Goal: Task Accomplishment & Management: Use online tool/utility

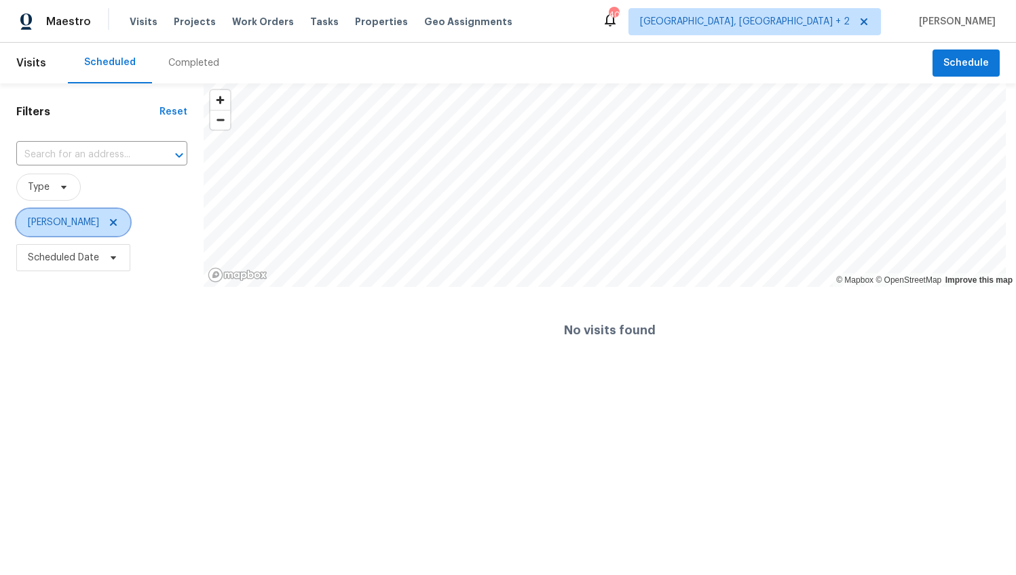
click at [108, 223] on icon at bounding box center [113, 222] width 11 height 11
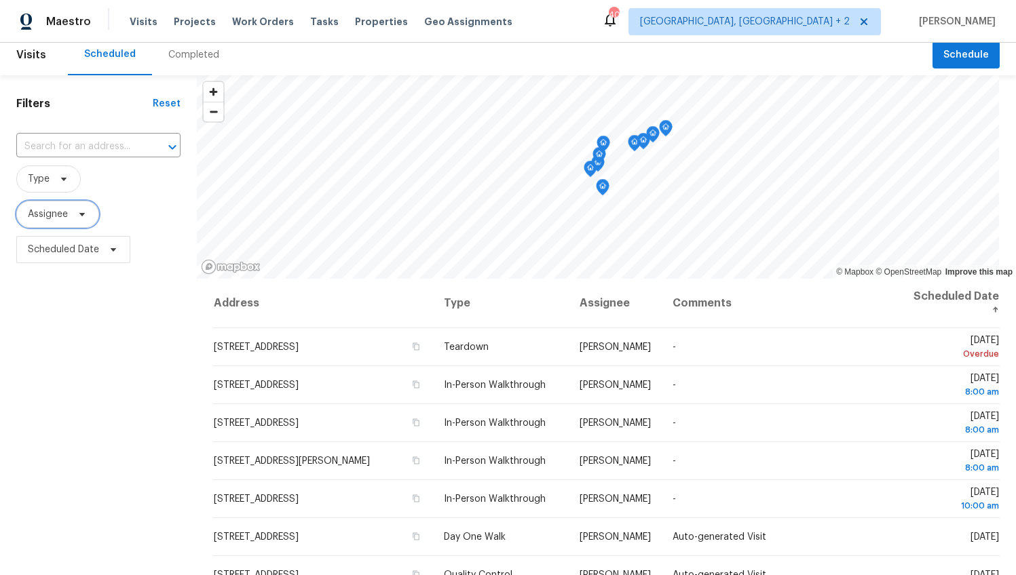
scroll to position [16, 0]
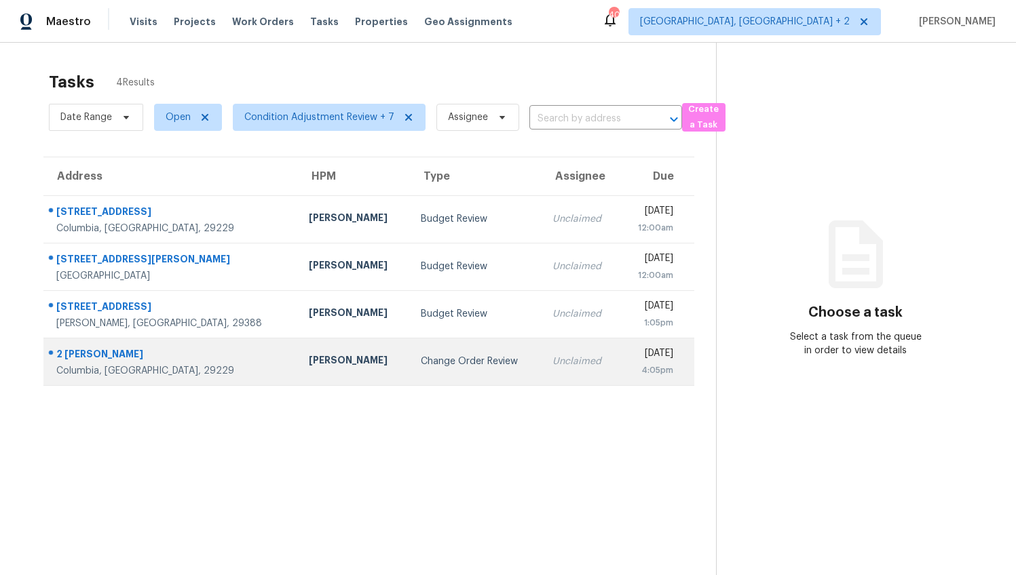
click at [309, 355] on div "Ryan Middleton" at bounding box center [354, 361] width 90 height 17
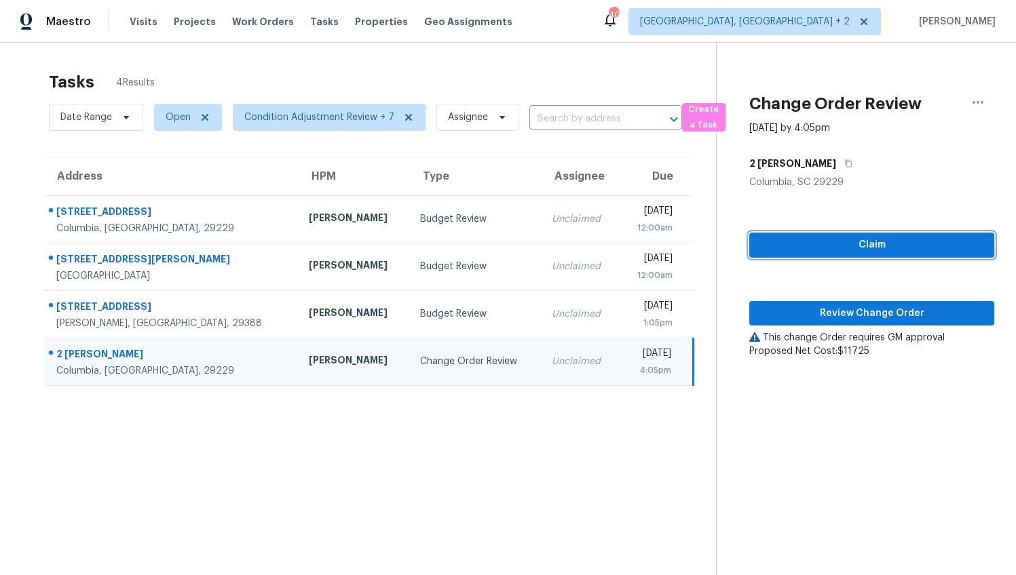
click at [877, 244] on span "Claim" at bounding box center [871, 245] width 223 height 17
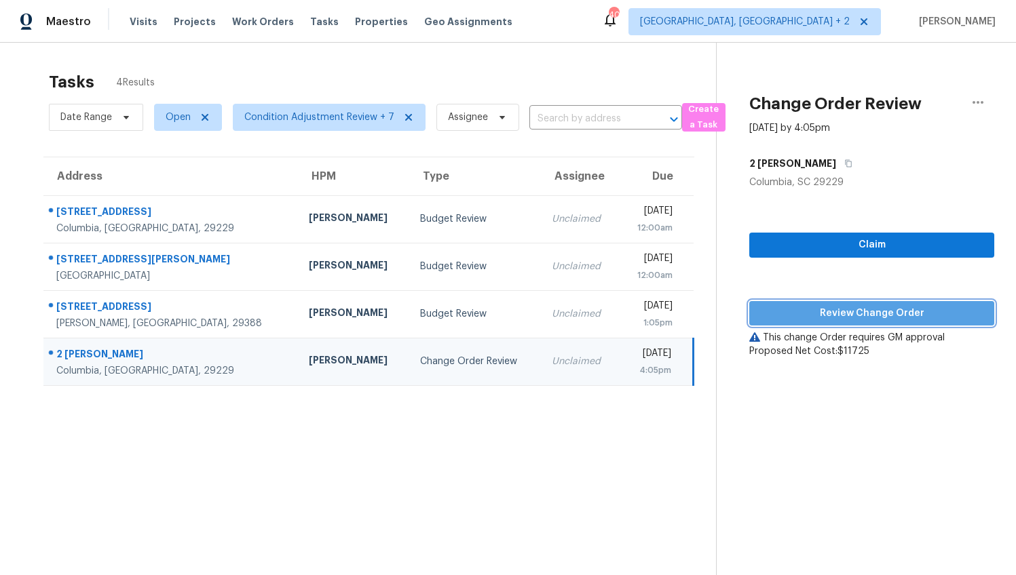
click at [868, 315] on span "Review Change Order" at bounding box center [871, 313] width 223 height 17
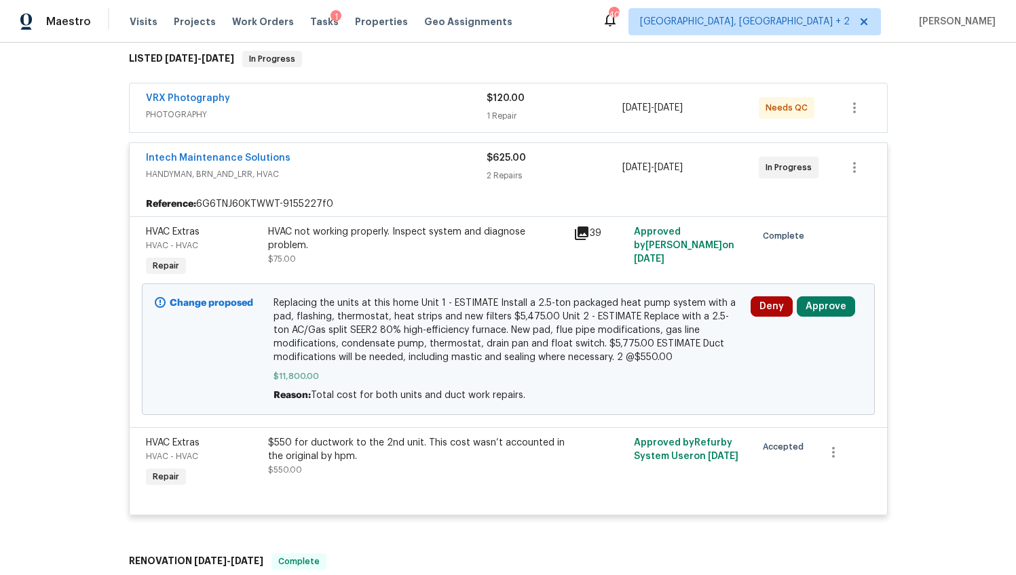
scroll to position [240, 0]
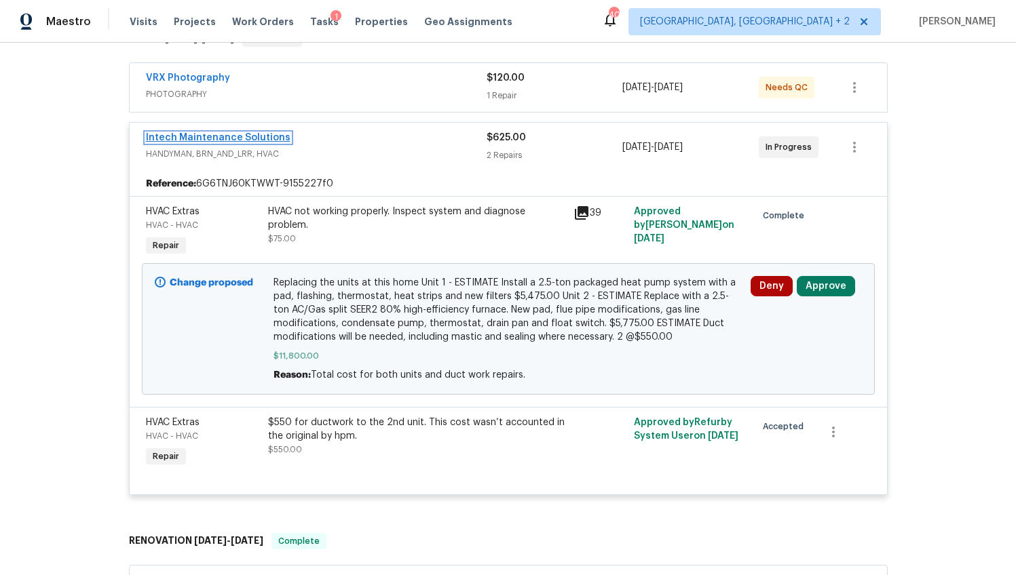
click at [233, 138] on link "Intech Maintenance Solutions" at bounding box center [218, 137] width 144 height 9
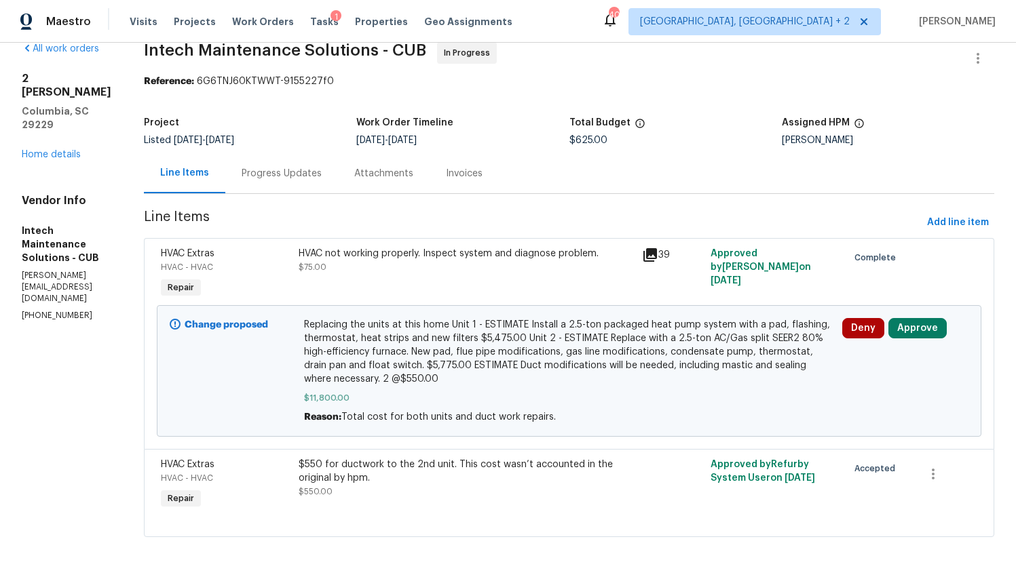
scroll to position [33, 0]
click at [254, 168] on div "Progress Updates" at bounding box center [282, 174] width 80 height 14
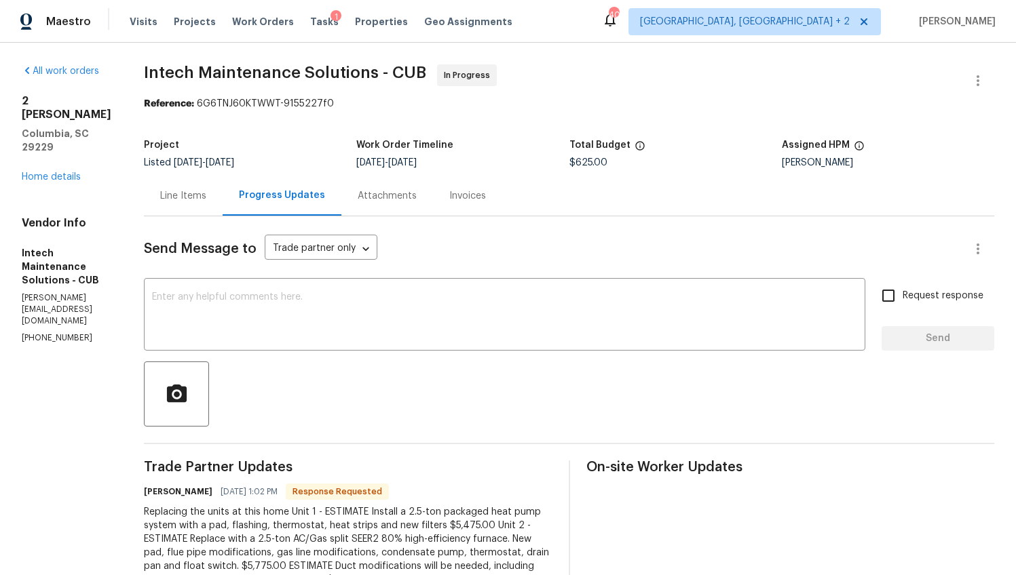
scroll to position [60, 0]
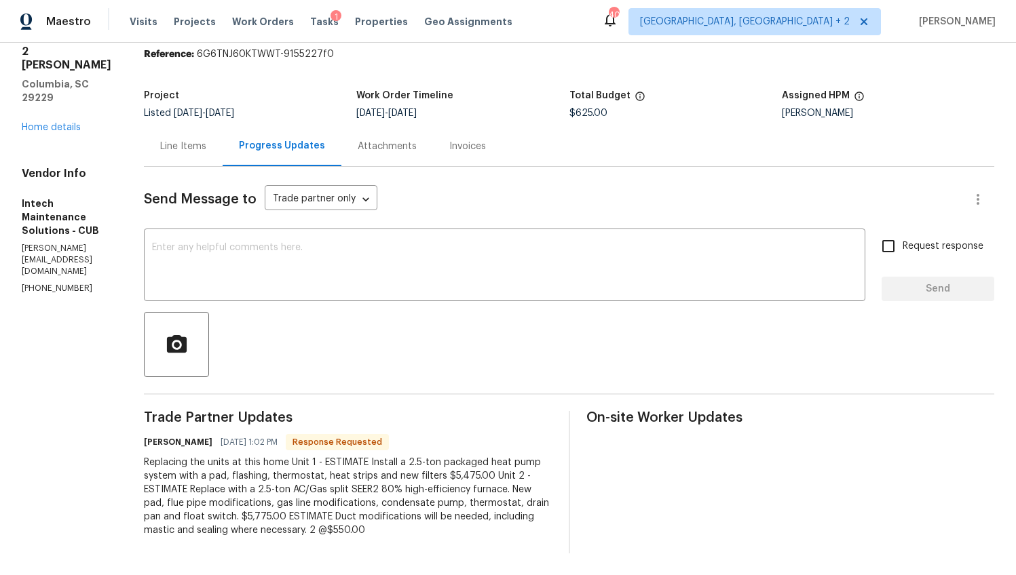
click at [187, 140] on div "Line Items" at bounding box center [183, 147] width 46 height 14
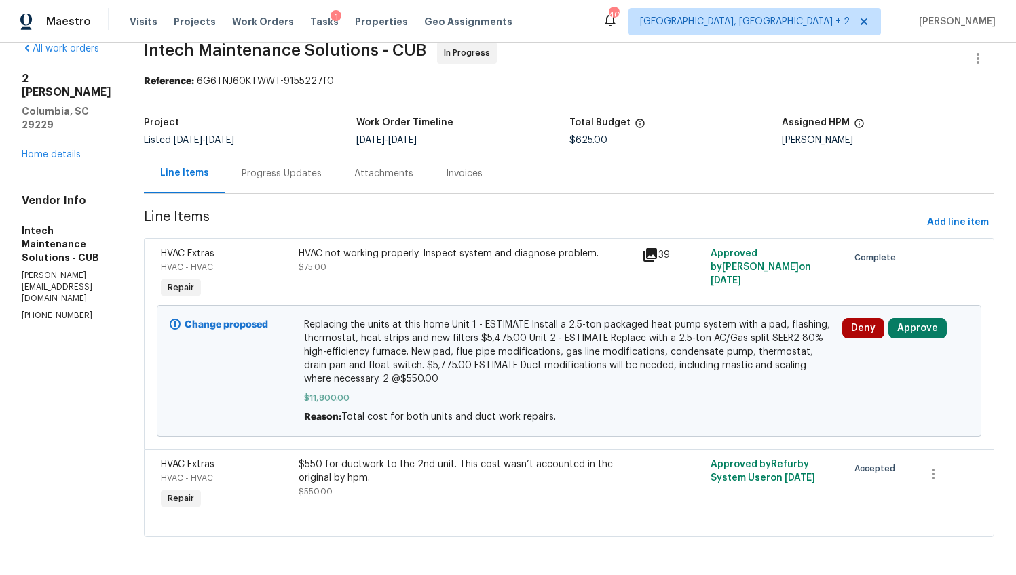
scroll to position [34, 0]
click at [922, 318] on button "Approve" at bounding box center [917, 328] width 58 height 20
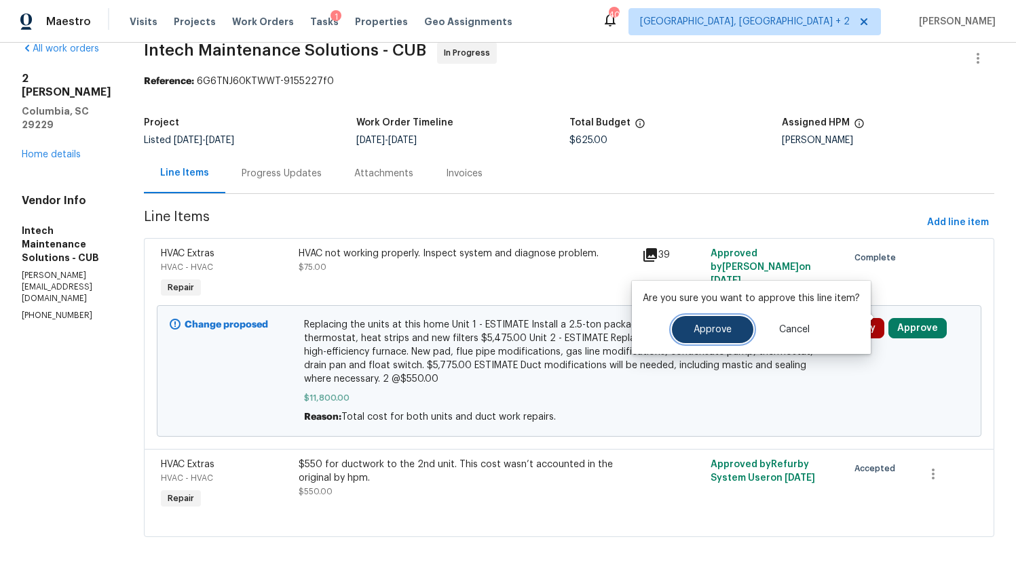
click at [706, 323] on button "Approve" at bounding box center [712, 329] width 81 height 27
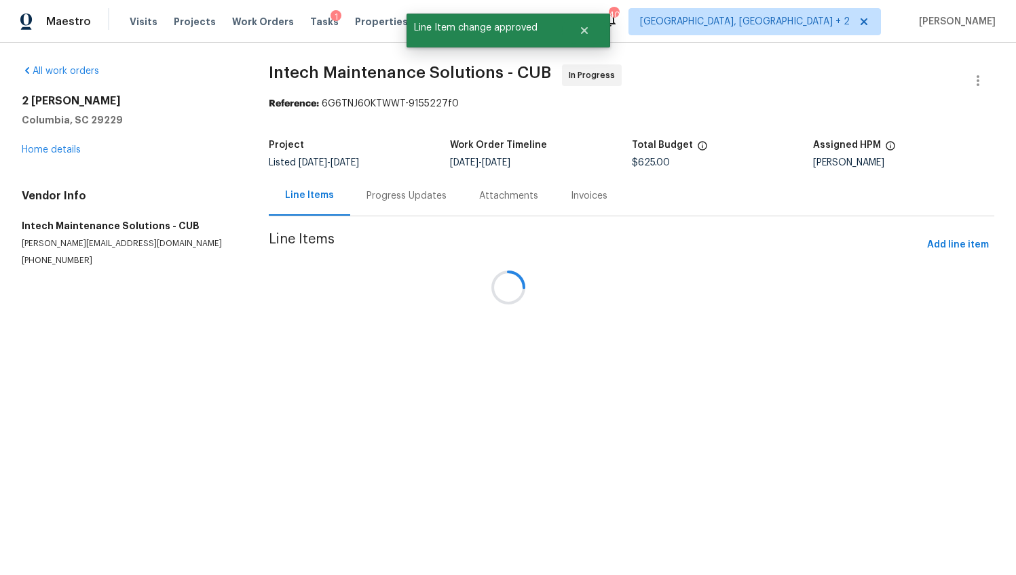
scroll to position [0, 0]
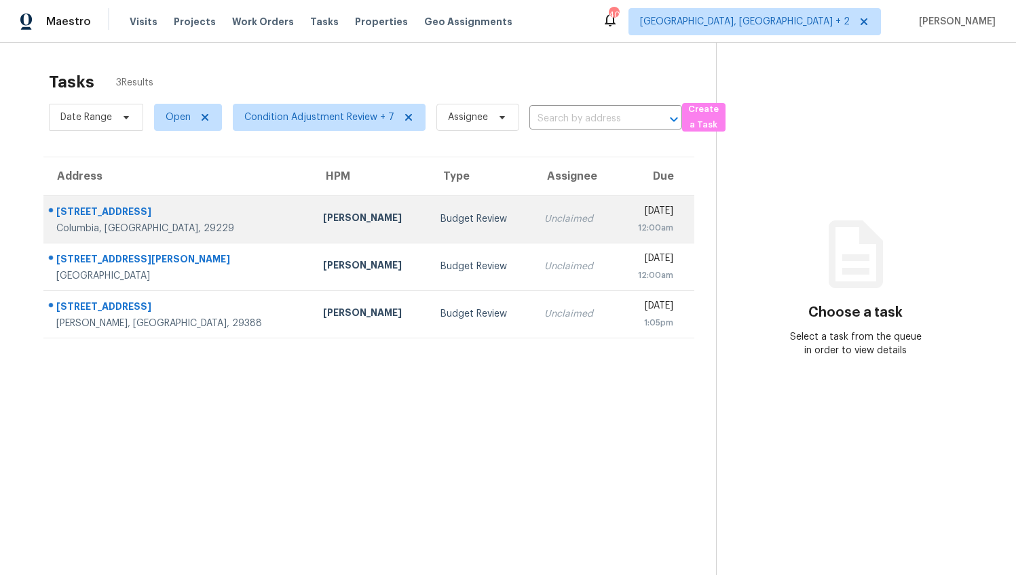
click at [312, 207] on td "[PERSON_NAME]" at bounding box center [370, 218] width 117 height 47
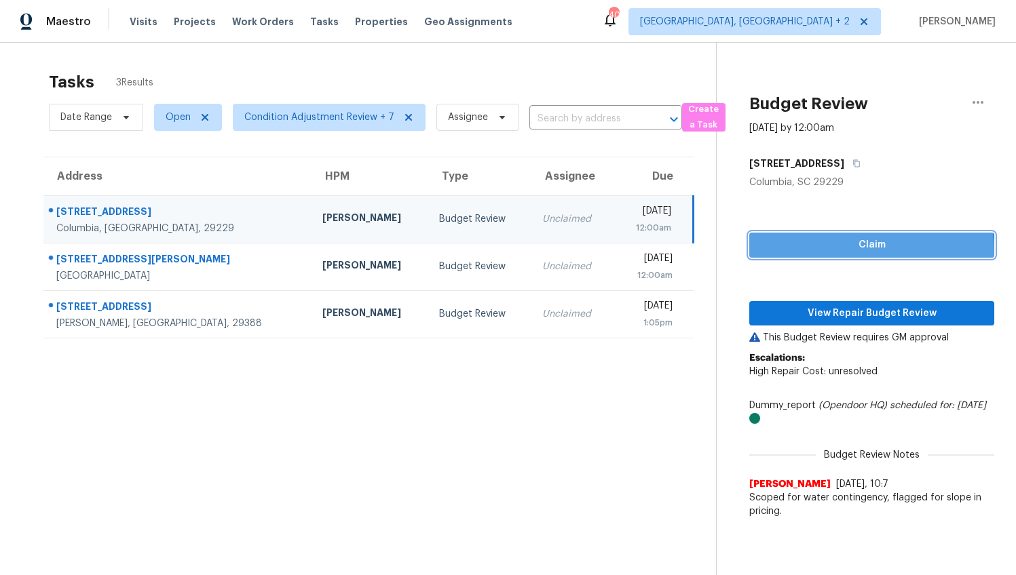
click at [836, 252] on span "Claim" at bounding box center [871, 245] width 223 height 17
click at [853, 351] on p "Escalations: High Repair Cost: unresolved" at bounding box center [871, 371] width 245 height 41
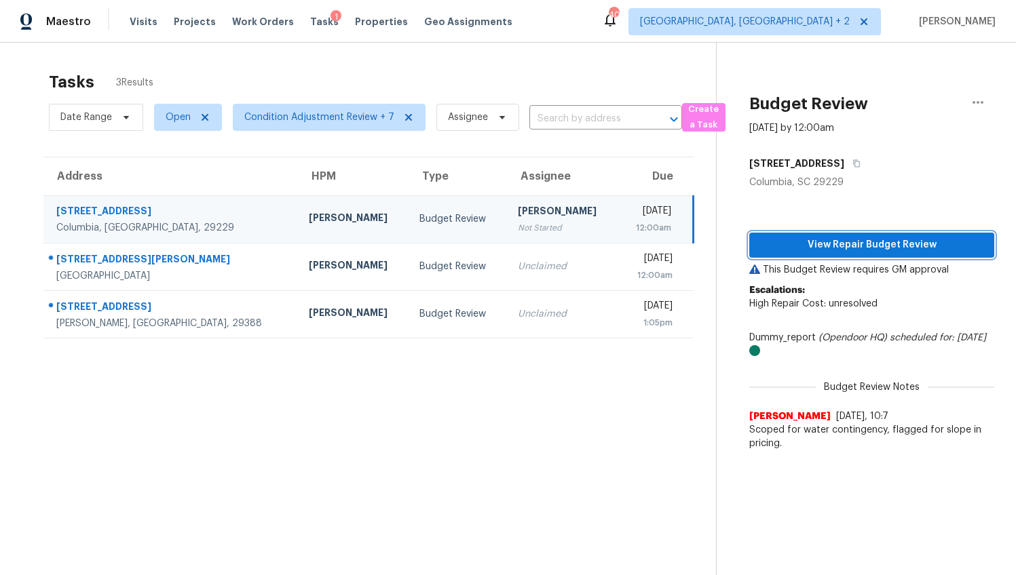
click at [858, 245] on span "View Repair Budget Review" at bounding box center [871, 245] width 223 height 17
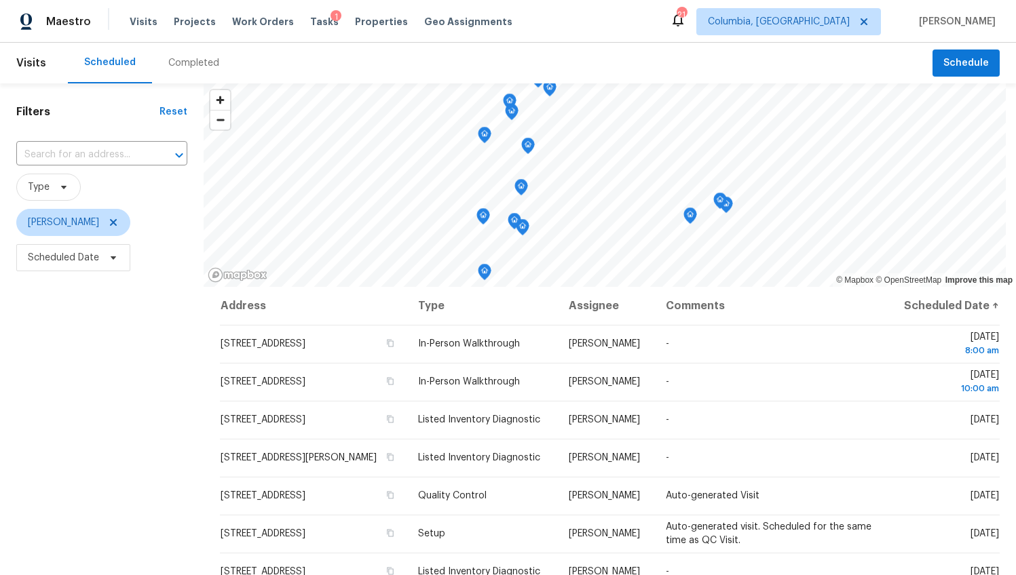
click at [180, 63] on div "Completed" at bounding box center [193, 63] width 51 height 14
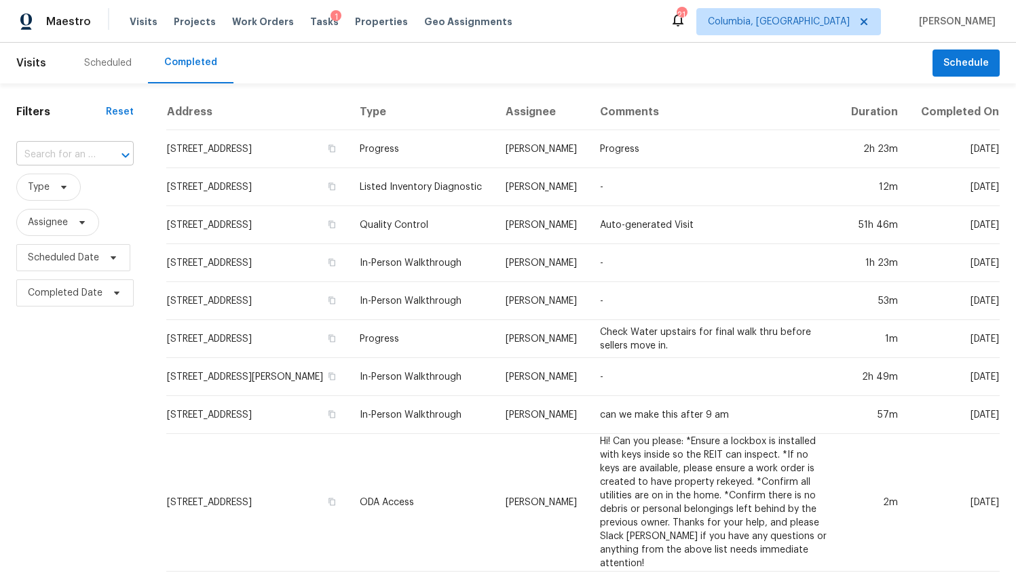
click at [98, 151] on div at bounding box center [115, 155] width 35 height 19
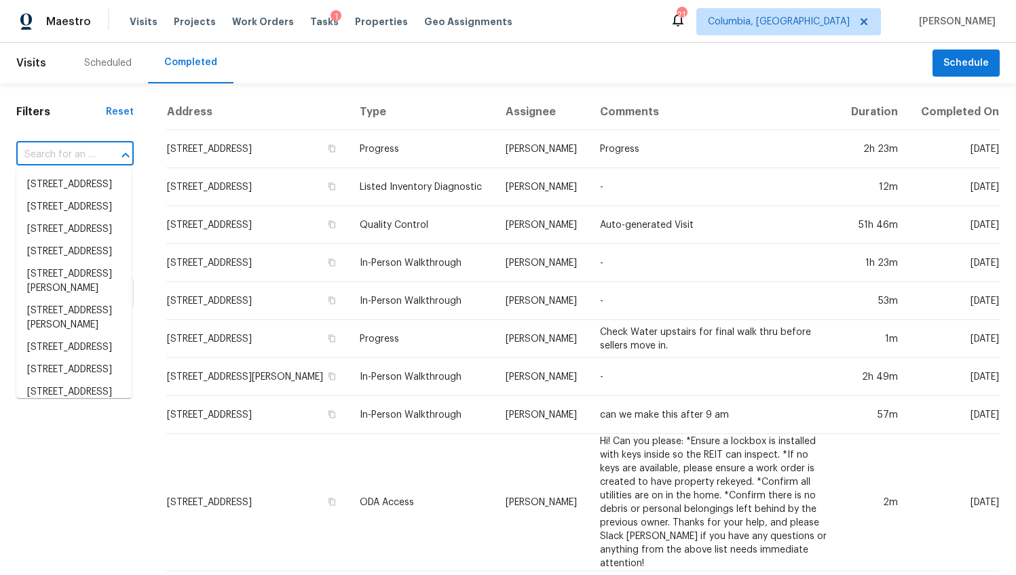
paste input "[STREET_ADDRESS]"
type input "[STREET_ADDRESS]"
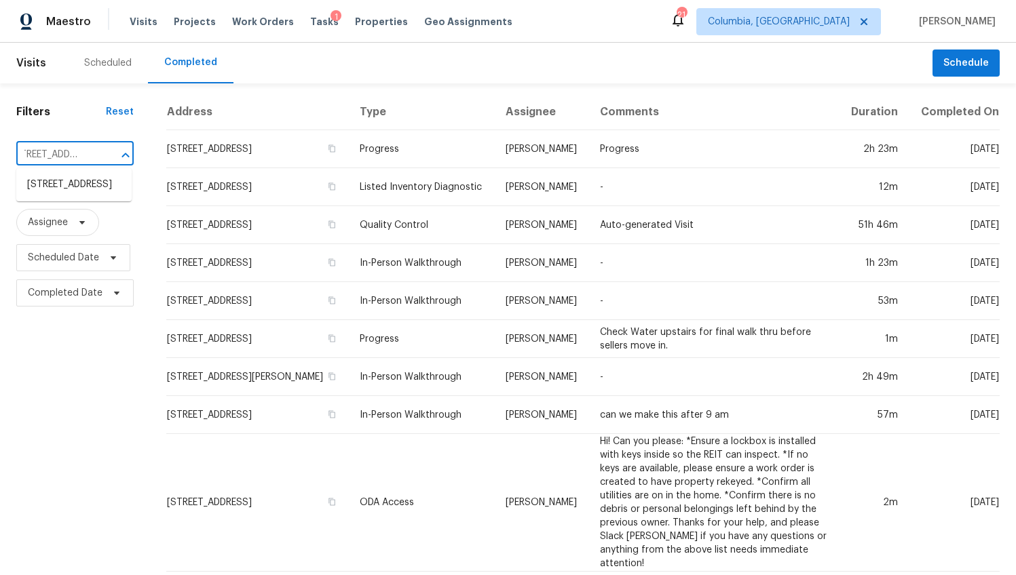
click at [98, 168] on ul "[STREET_ADDRESS]" at bounding box center [73, 184] width 115 height 33
click at [94, 181] on li "[STREET_ADDRESS]" at bounding box center [73, 185] width 115 height 22
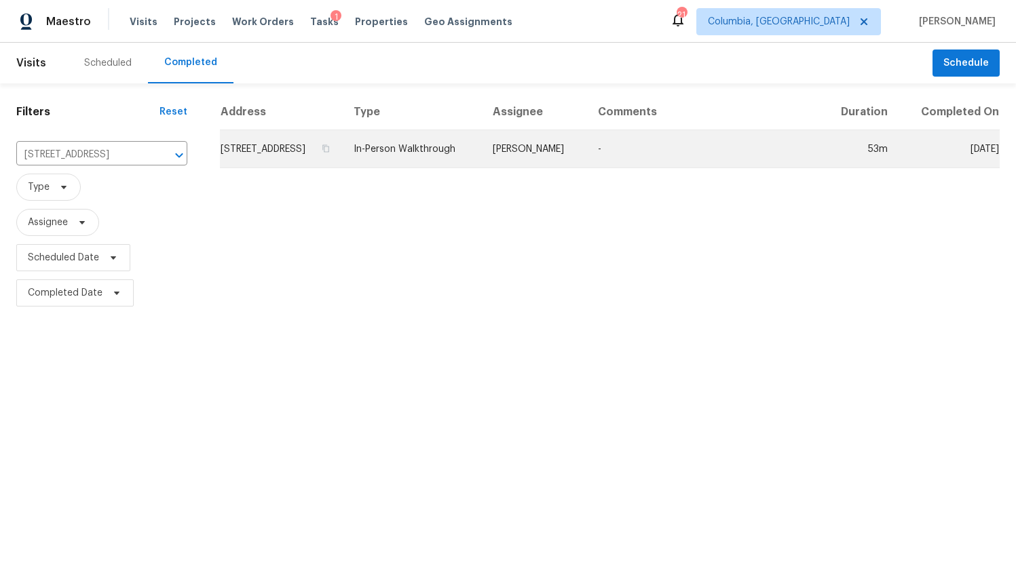
click at [233, 132] on td "[STREET_ADDRESS]" at bounding box center [281, 149] width 123 height 38
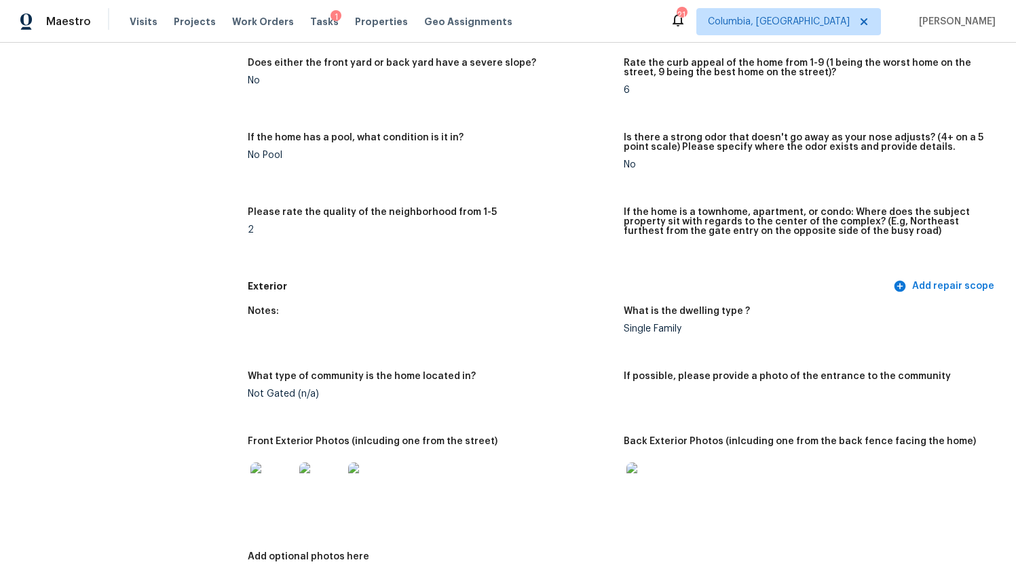
scroll to position [453, 0]
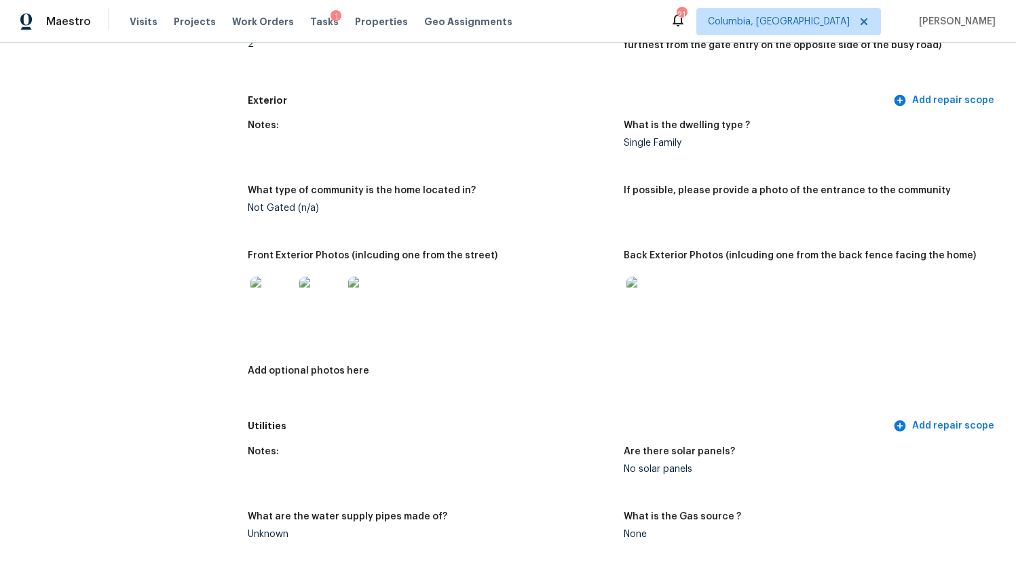
click at [251, 281] on img at bounding box center [271, 298] width 43 height 43
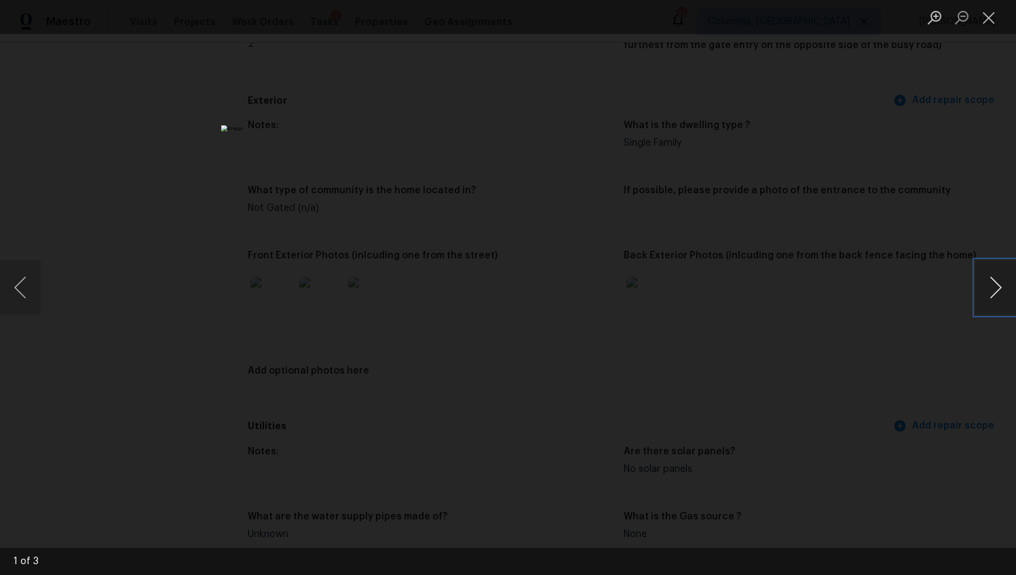
click at [997, 291] on button "Next image" at bounding box center [995, 287] width 41 height 54
click at [901, 417] on div "Lightbox" at bounding box center [508, 287] width 1016 height 575
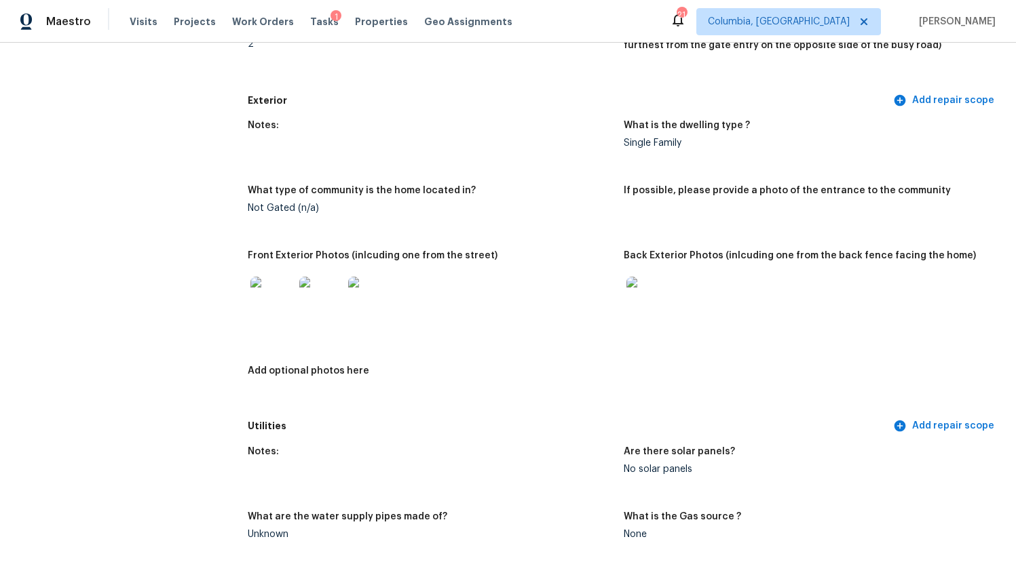
click at [660, 277] on img at bounding box center [647, 298] width 43 height 43
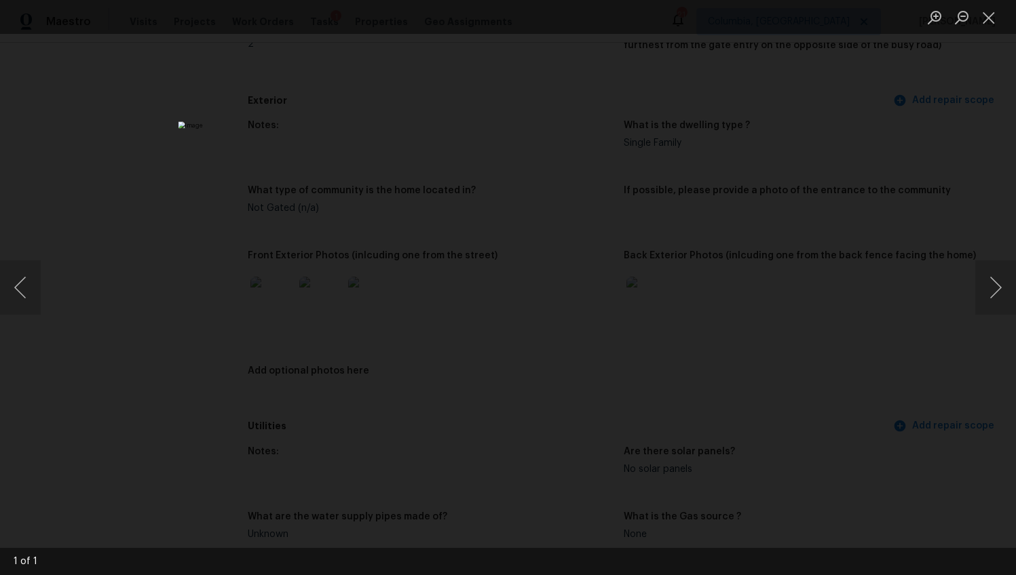
click at [836, 249] on div "Lightbox" at bounding box center [508, 287] width 1016 height 575
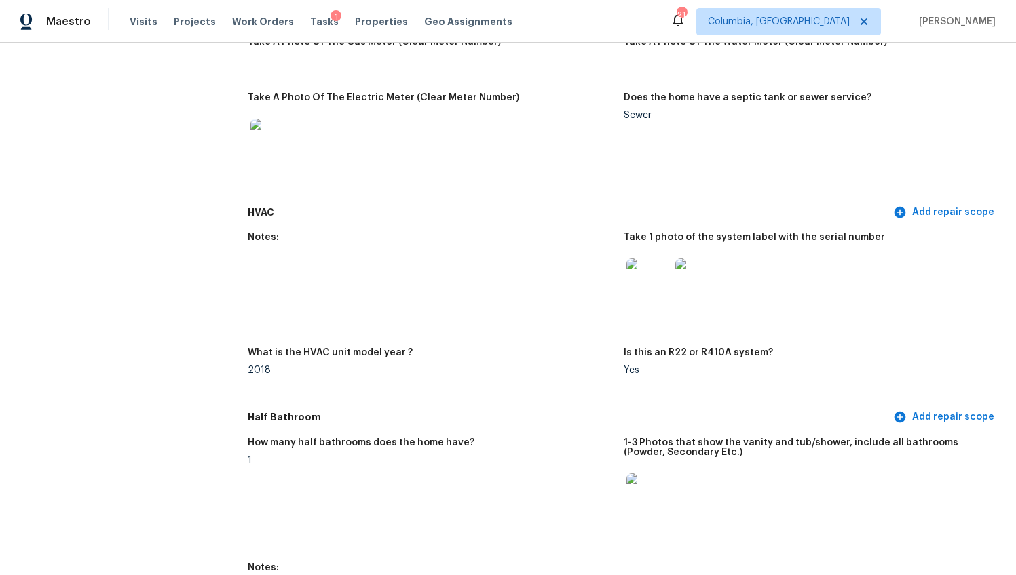
scroll to position [1038, 0]
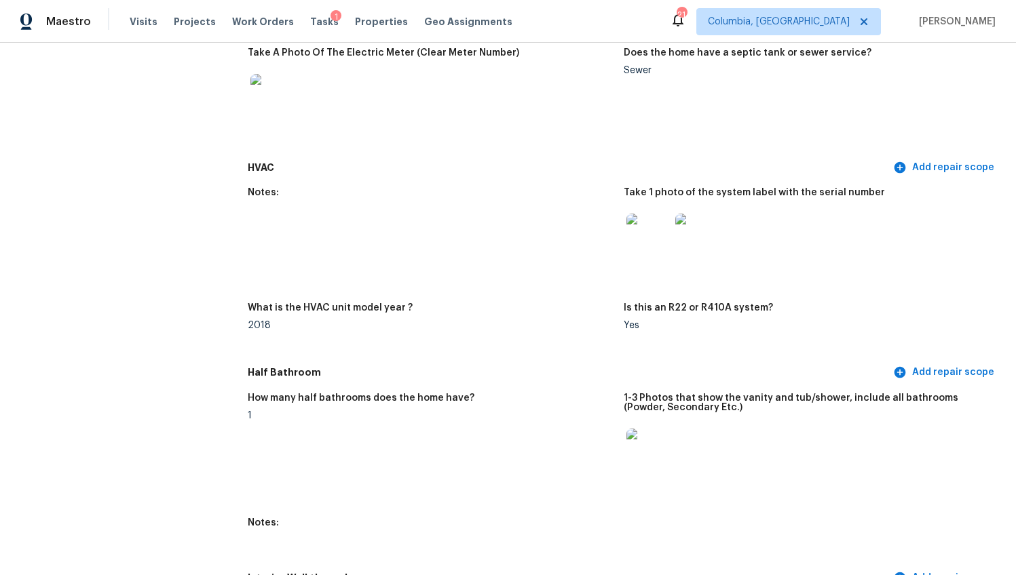
click at [647, 222] on img at bounding box center [647, 235] width 43 height 43
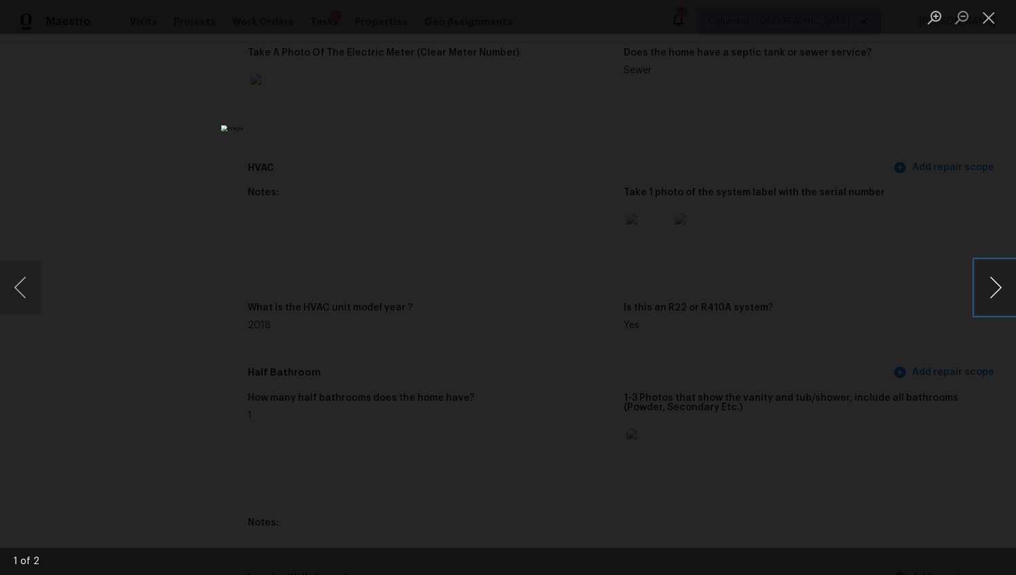
click at [986, 292] on button "Next image" at bounding box center [995, 287] width 41 height 54
click at [836, 400] on div "Lightbox" at bounding box center [508, 287] width 1016 height 575
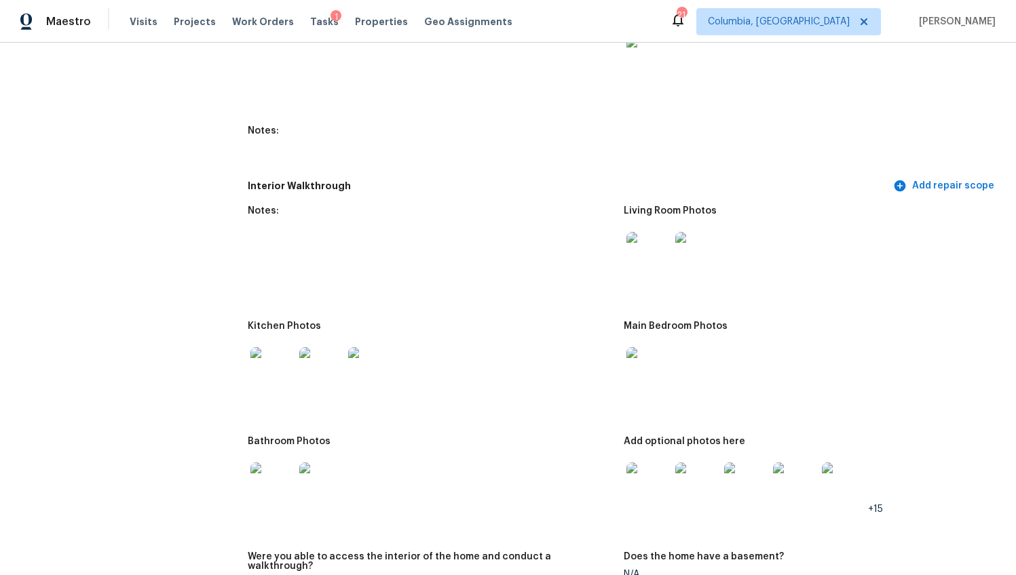
scroll to position [1562, 0]
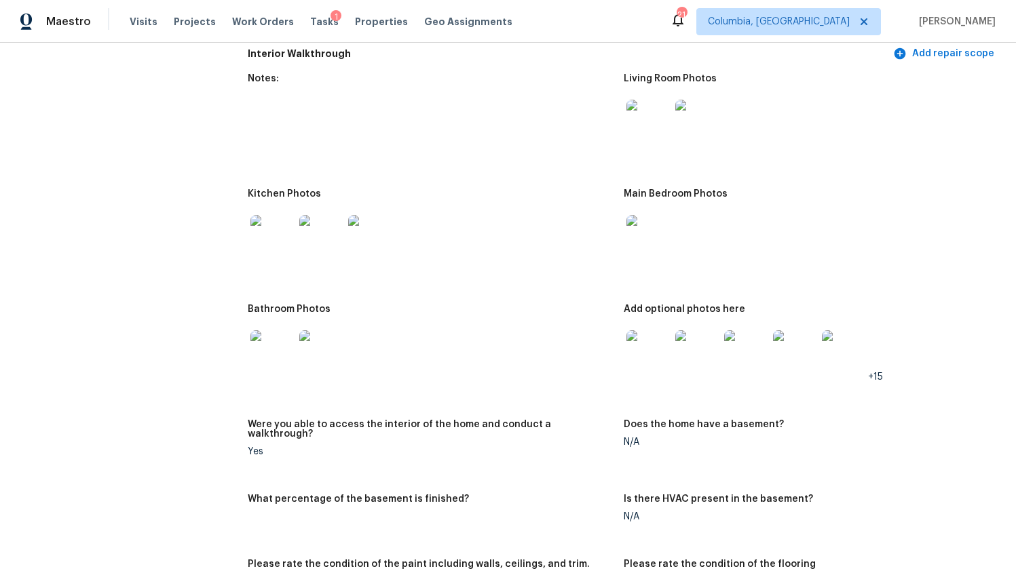
click at [275, 227] on img at bounding box center [271, 236] width 43 height 43
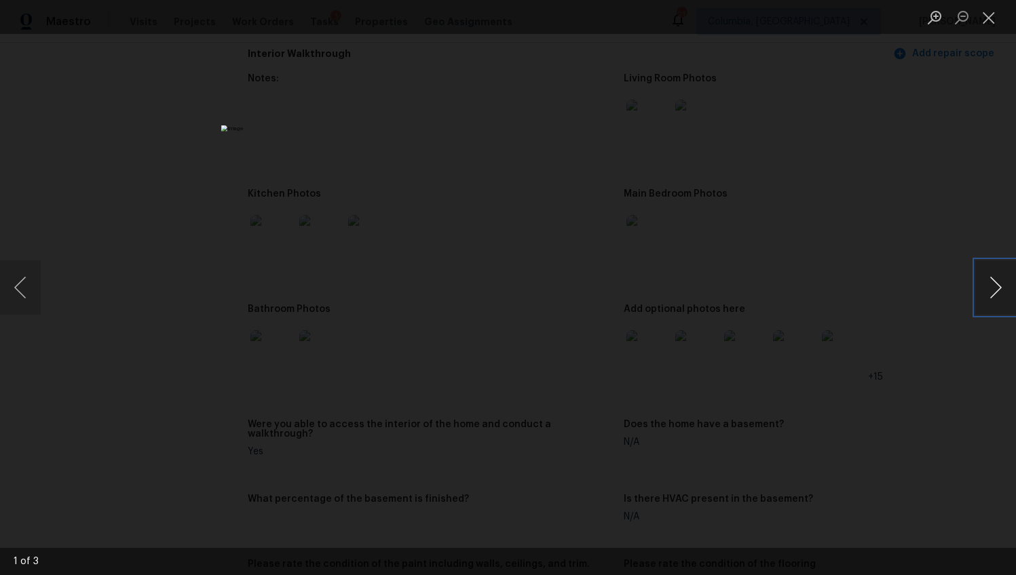
click at [1003, 294] on button "Next image" at bounding box center [995, 287] width 41 height 54
click at [919, 358] on div "Lightbox" at bounding box center [508, 287] width 1016 height 575
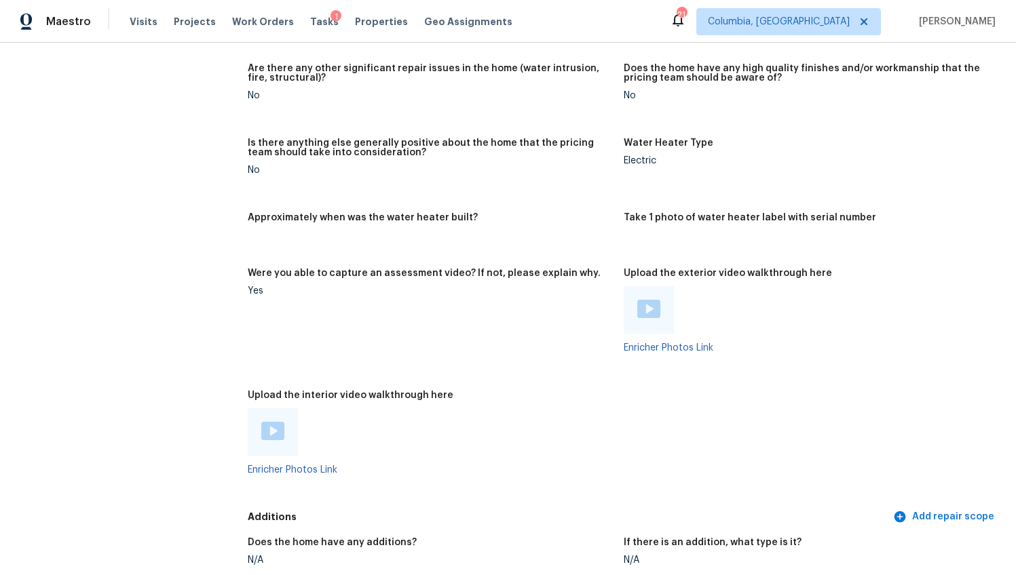
scroll to position [2364, 0]
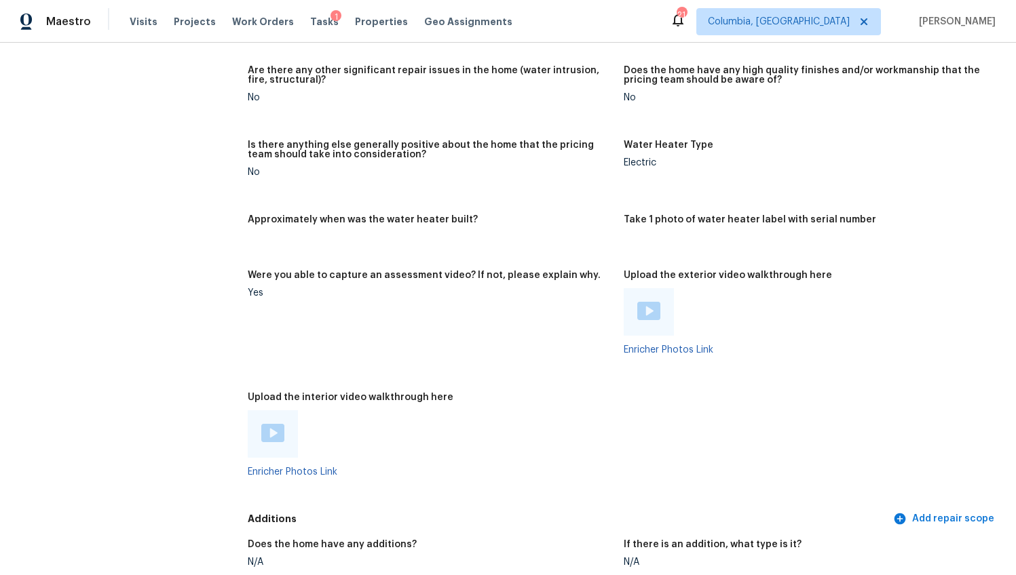
click at [644, 302] on img at bounding box center [648, 311] width 23 height 18
click at [278, 424] on img at bounding box center [272, 433] width 23 height 18
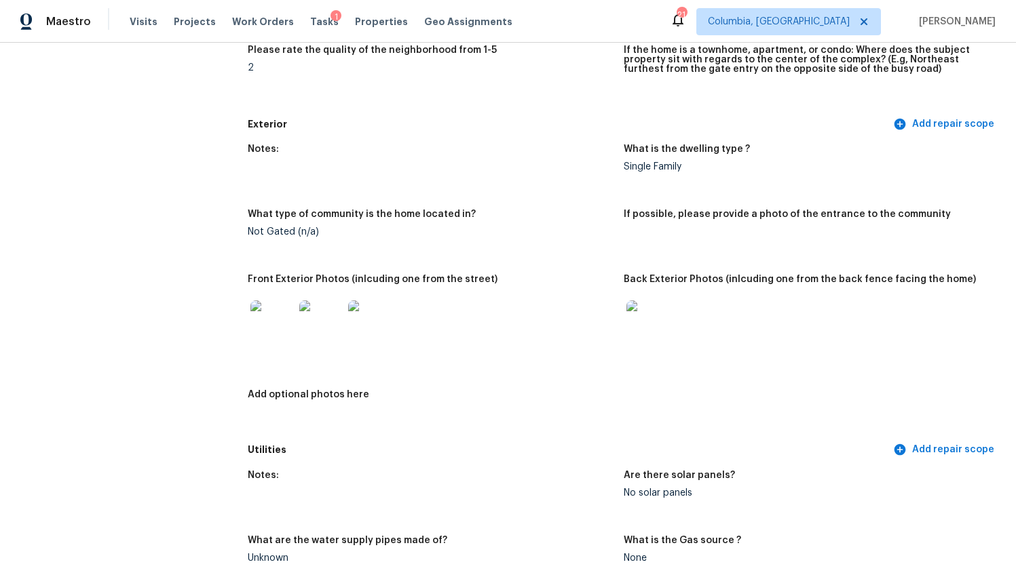
scroll to position [434, 0]
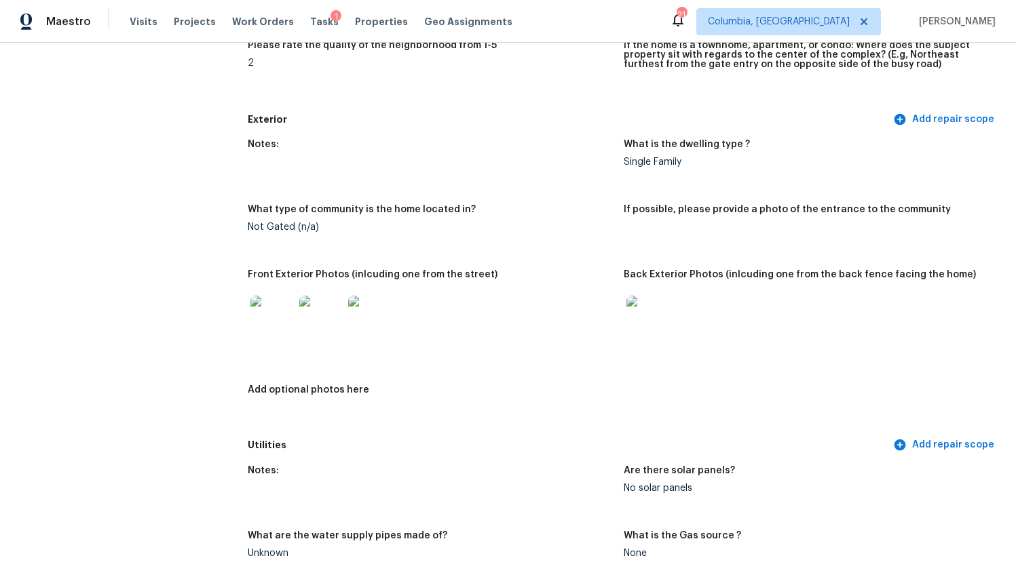
click at [269, 321] on img at bounding box center [271, 317] width 43 height 43
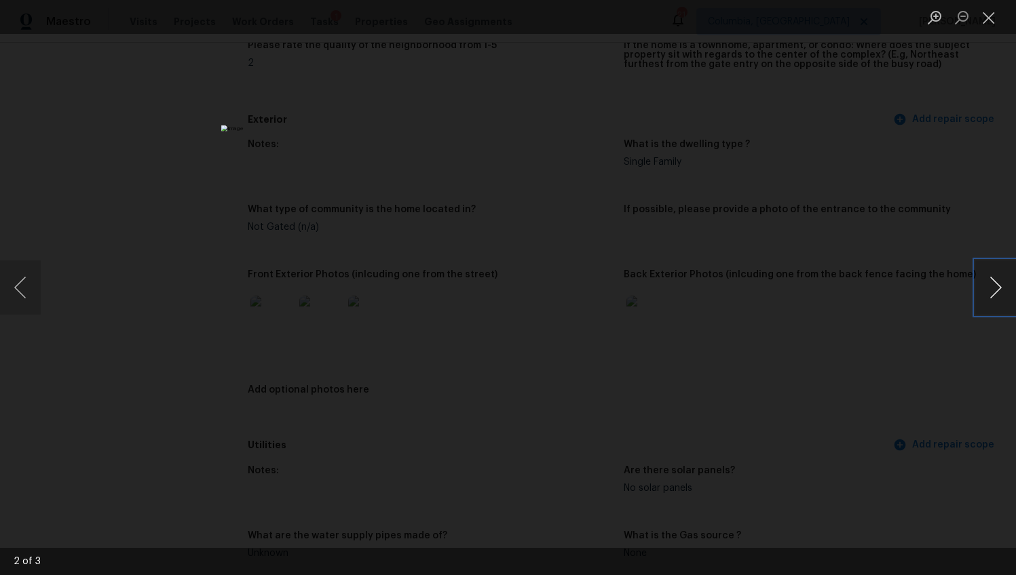
click at [986, 293] on button "Next image" at bounding box center [995, 287] width 41 height 54
click at [912, 386] on div "Lightbox" at bounding box center [508, 287] width 1016 height 575
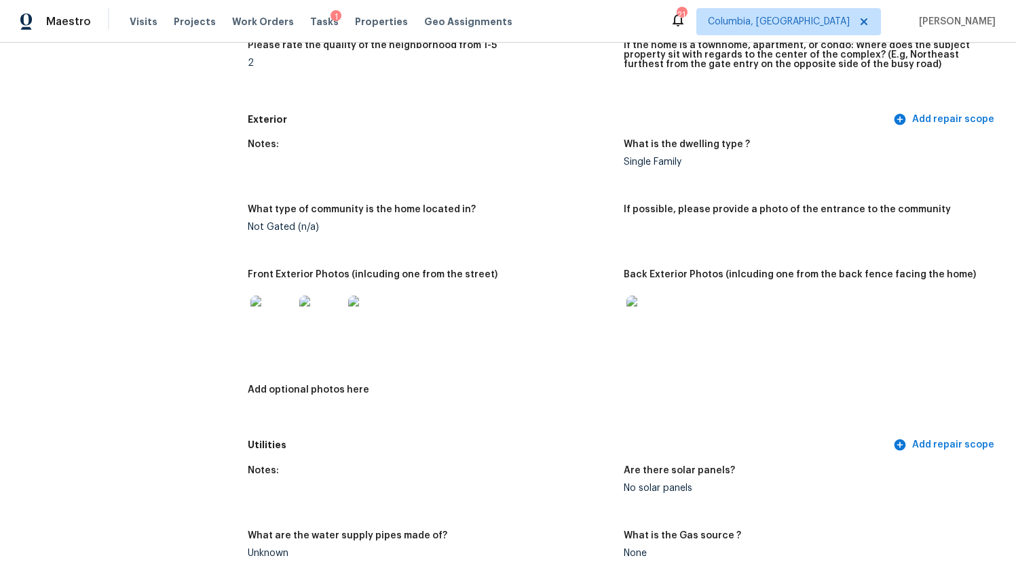
click at [653, 296] on img at bounding box center [647, 317] width 43 height 43
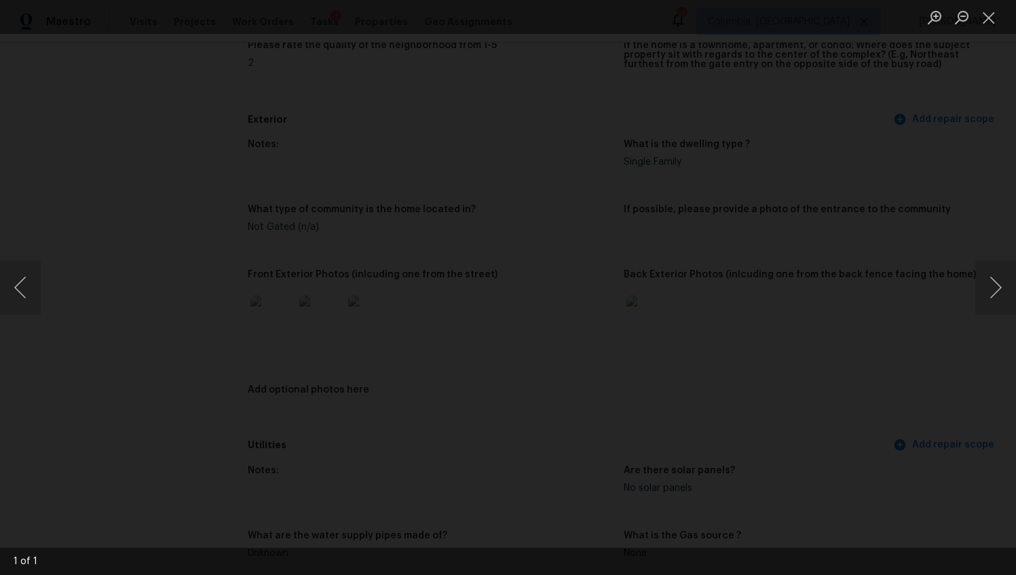
click at [166, 72] on div "Lightbox" at bounding box center [508, 287] width 1016 height 575
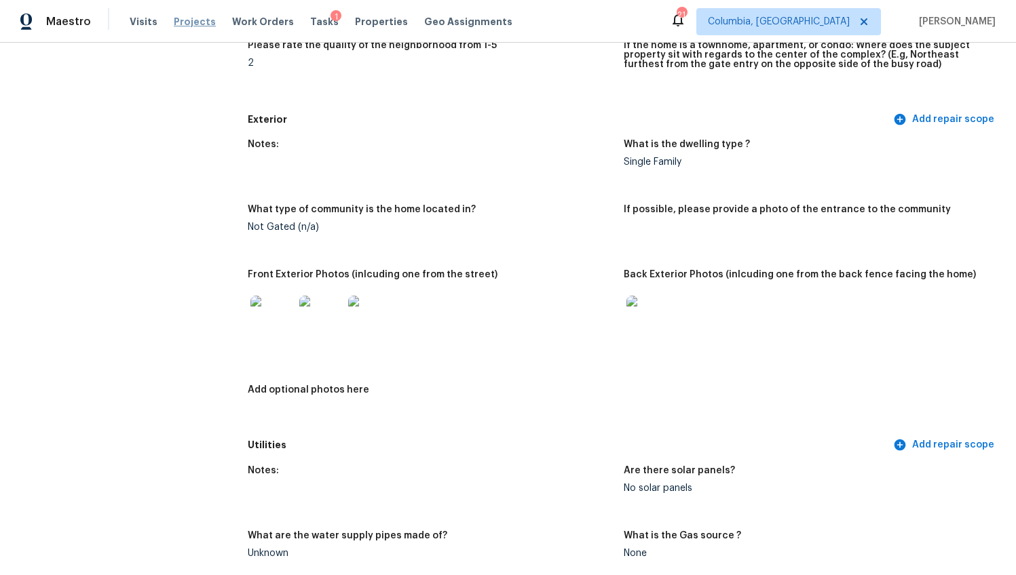
click at [187, 24] on span "Projects" at bounding box center [195, 22] width 42 height 14
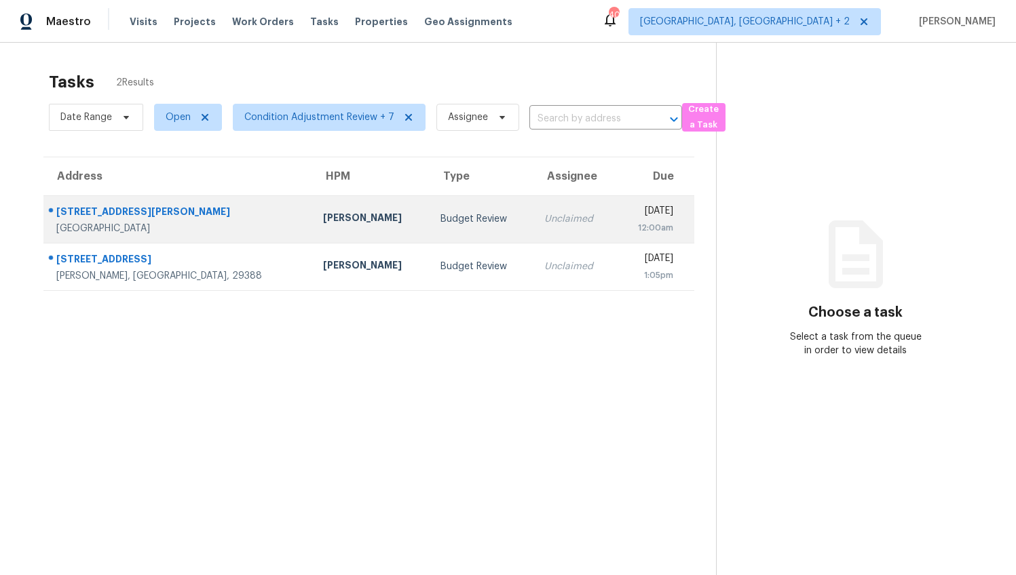
click at [155, 214] on div "[STREET_ADDRESS][PERSON_NAME]" at bounding box center [178, 213] width 245 height 17
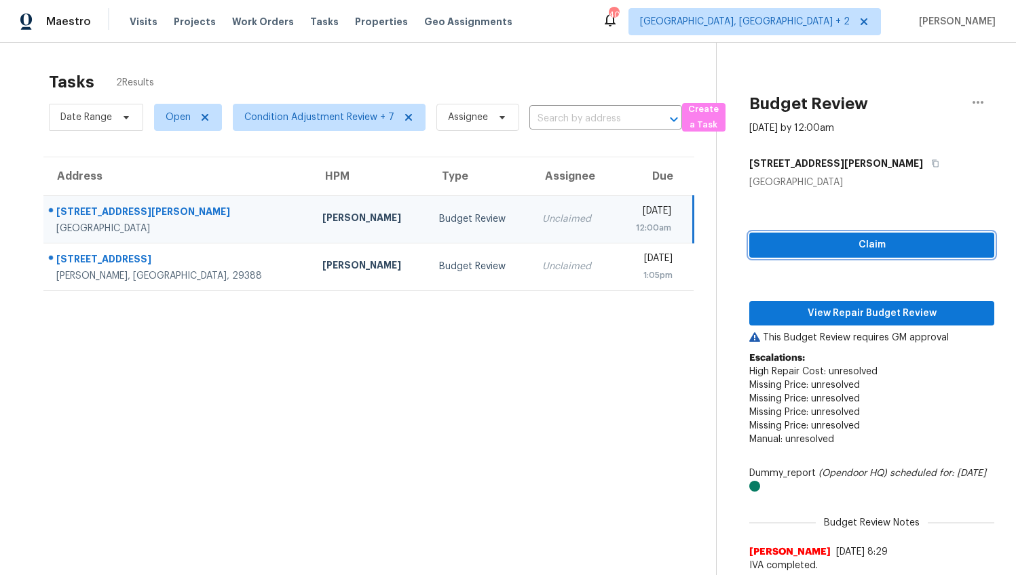
click at [913, 237] on span "Claim" at bounding box center [871, 245] width 223 height 17
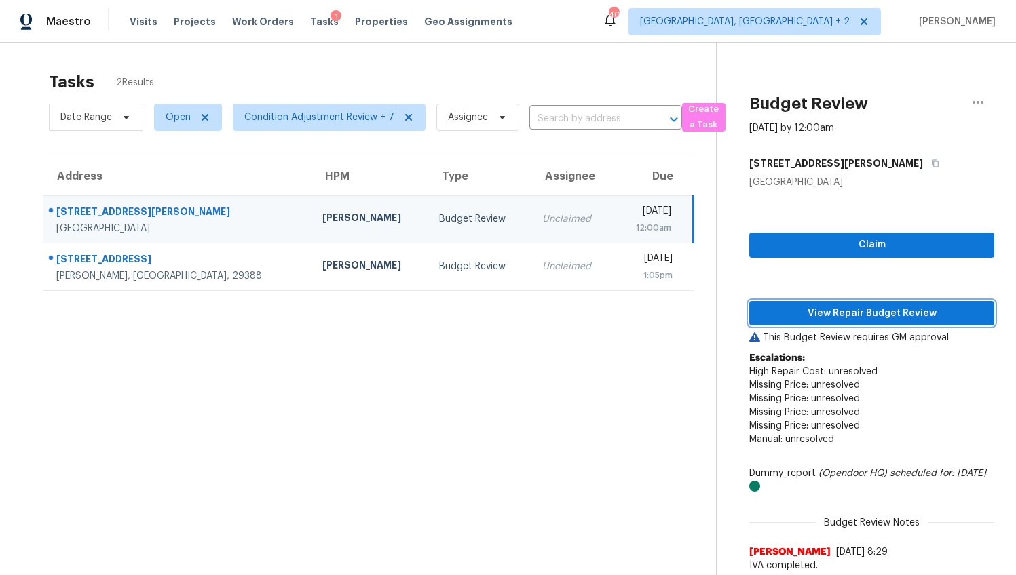
click at [881, 310] on span "View Repair Budget Review" at bounding box center [871, 313] width 223 height 17
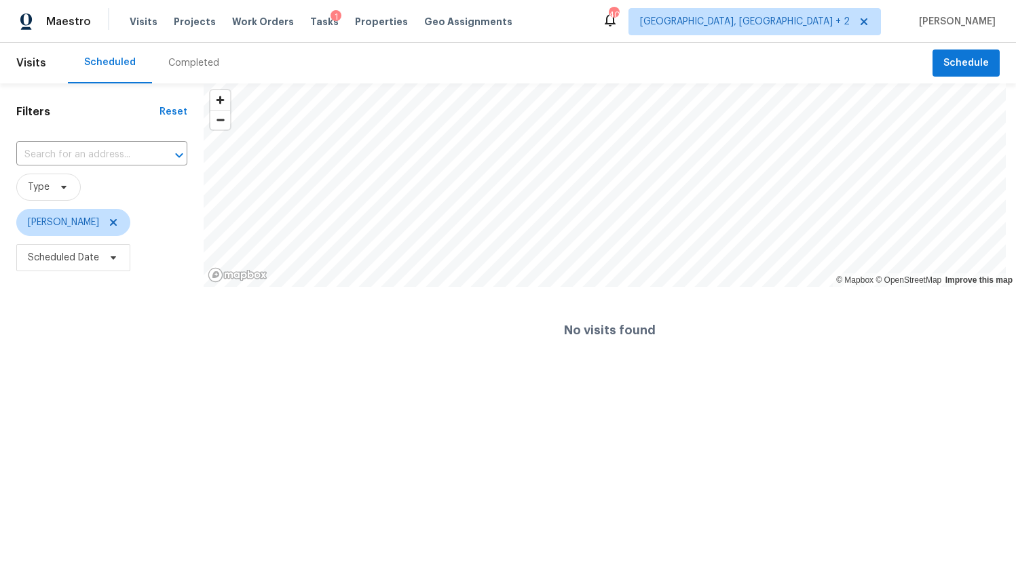
click at [193, 59] on div "Completed" at bounding box center [193, 63] width 51 height 14
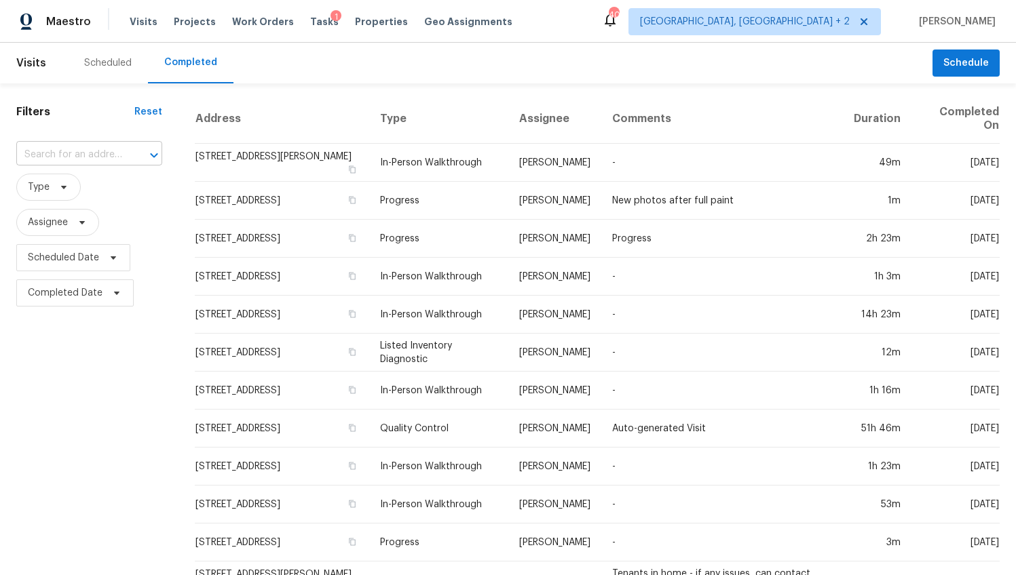
click at [71, 155] on input "text" at bounding box center [70, 154] width 108 height 21
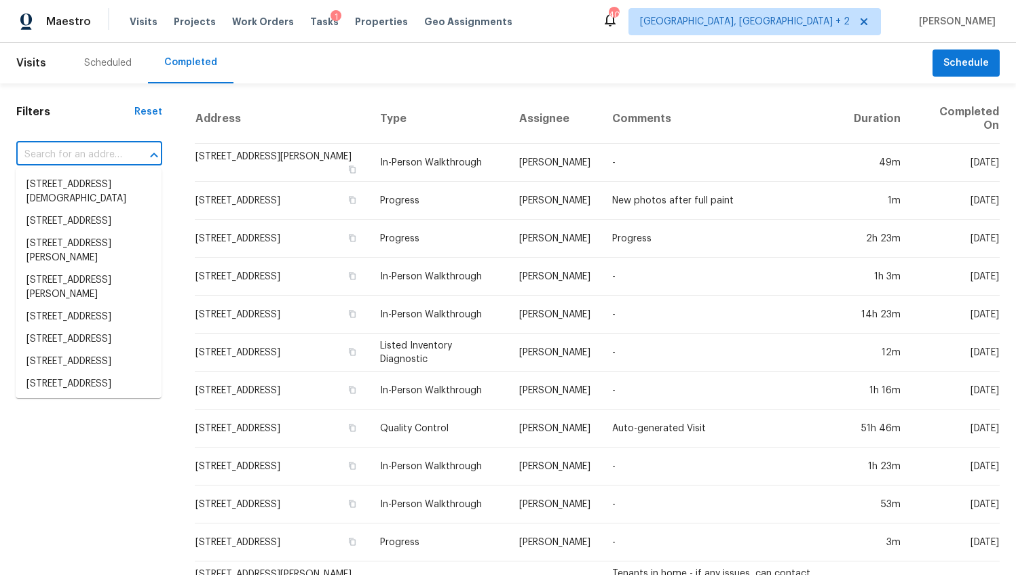
paste input "[STREET_ADDRESS][PERSON_NAME]"
type input "[STREET_ADDRESS][PERSON_NAME]"
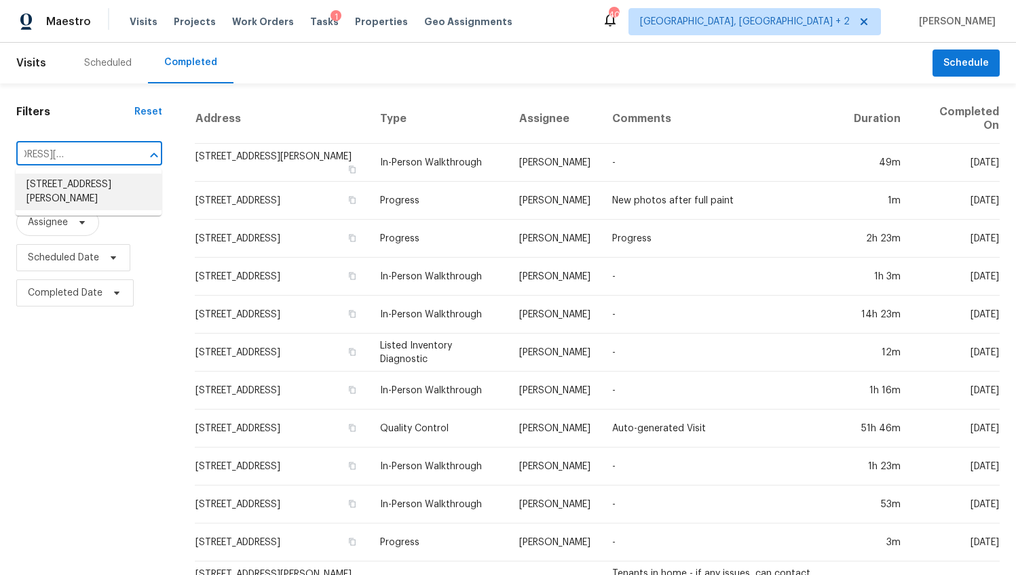
click at [71, 176] on li "101 Milton Ct, Goose Creek, SC 29445" at bounding box center [89, 192] width 146 height 37
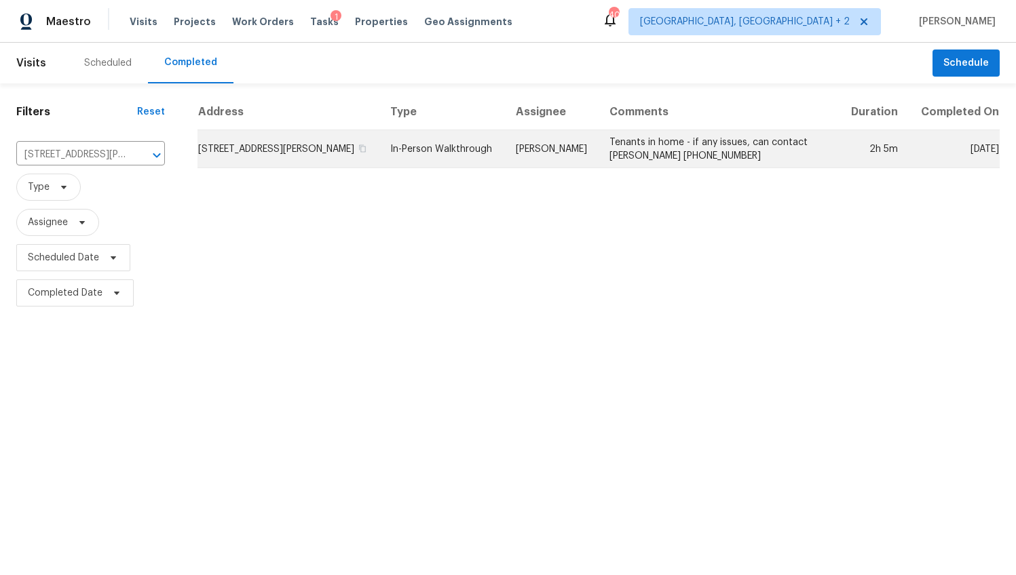
click at [268, 168] on td "101 Milton Ct, Goose Creek, SC 29445" at bounding box center [288, 149] width 182 height 38
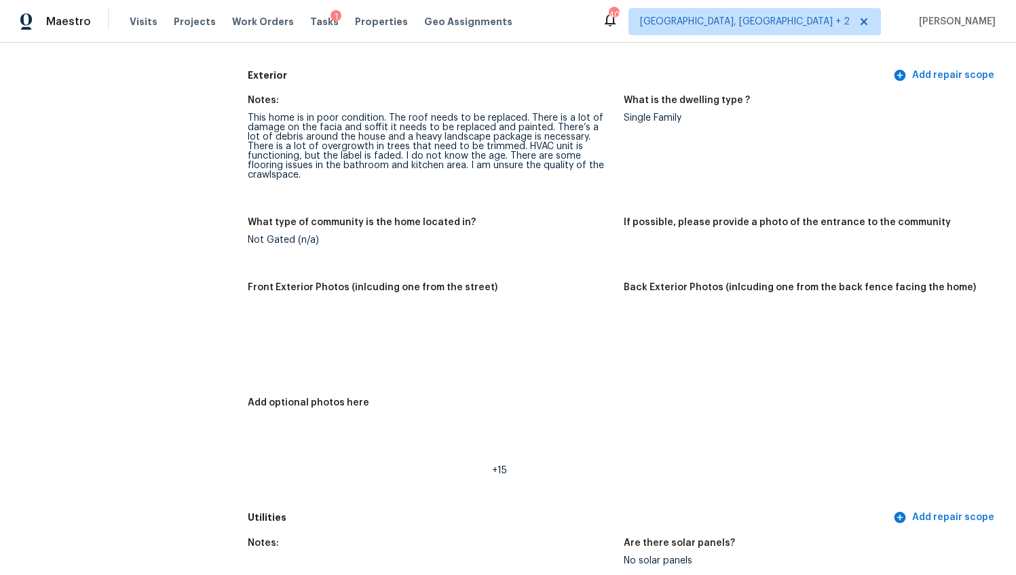
scroll to position [474, 0]
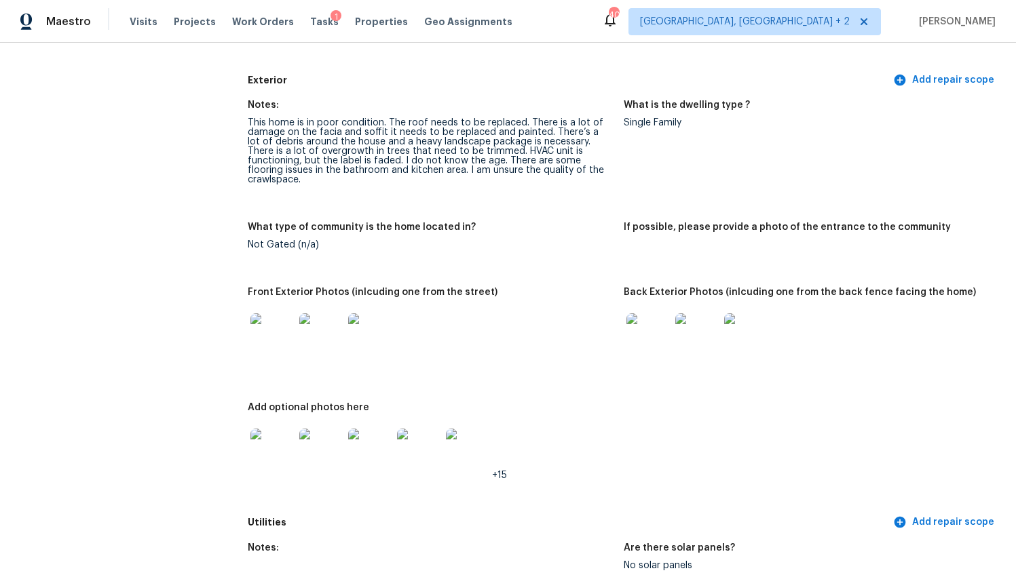
click at [255, 321] on img at bounding box center [271, 334] width 43 height 43
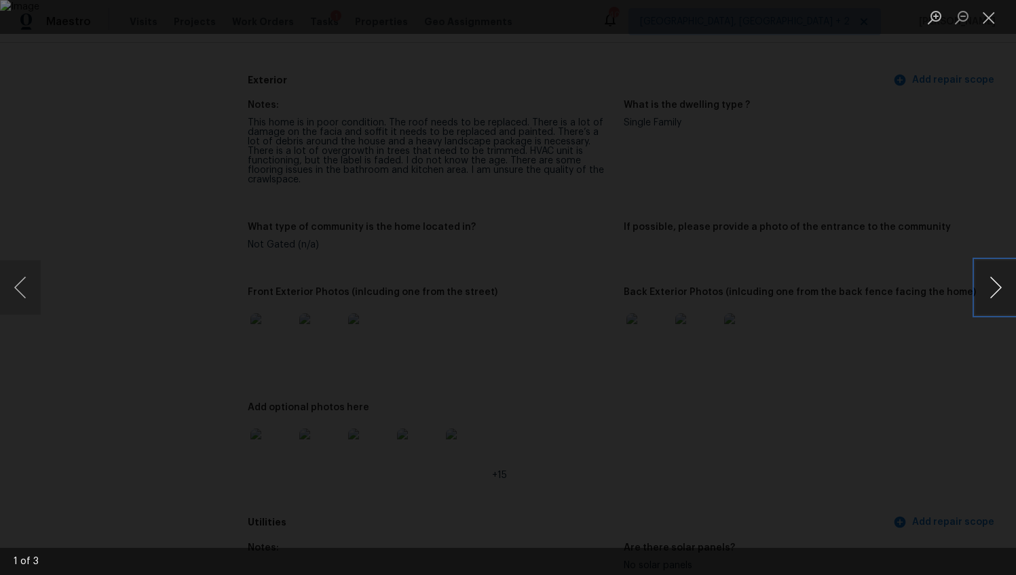
click at [978, 280] on button "Next image" at bounding box center [995, 287] width 41 height 54
click at [982, 279] on button "Next image" at bounding box center [995, 287] width 41 height 54
click at [440, 219] on img "Lightbox" at bounding box center [429, 337] width 2497 height 1414
click at [992, 288] on button "Next image" at bounding box center [995, 287] width 41 height 54
click at [925, 339] on div "Lightbox" at bounding box center [508, 287] width 1016 height 575
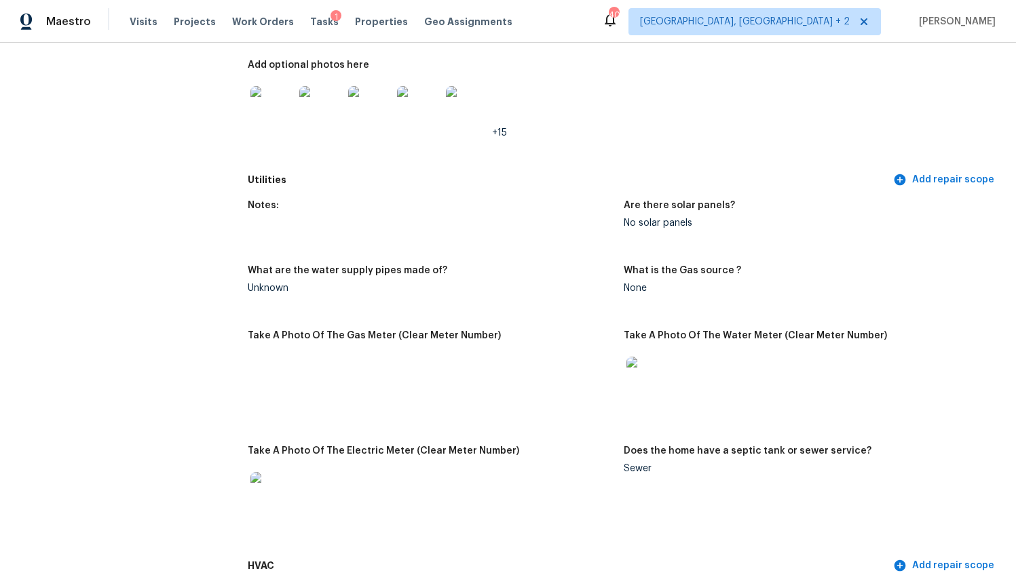
scroll to position [851, 0]
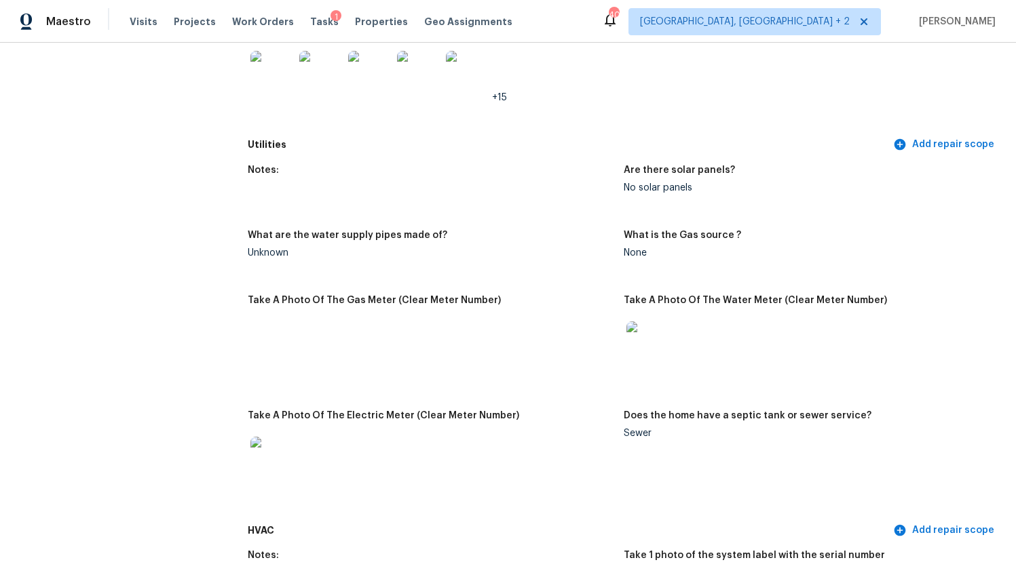
click at [275, 61] on img at bounding box center [271, 72] width 43 height 43
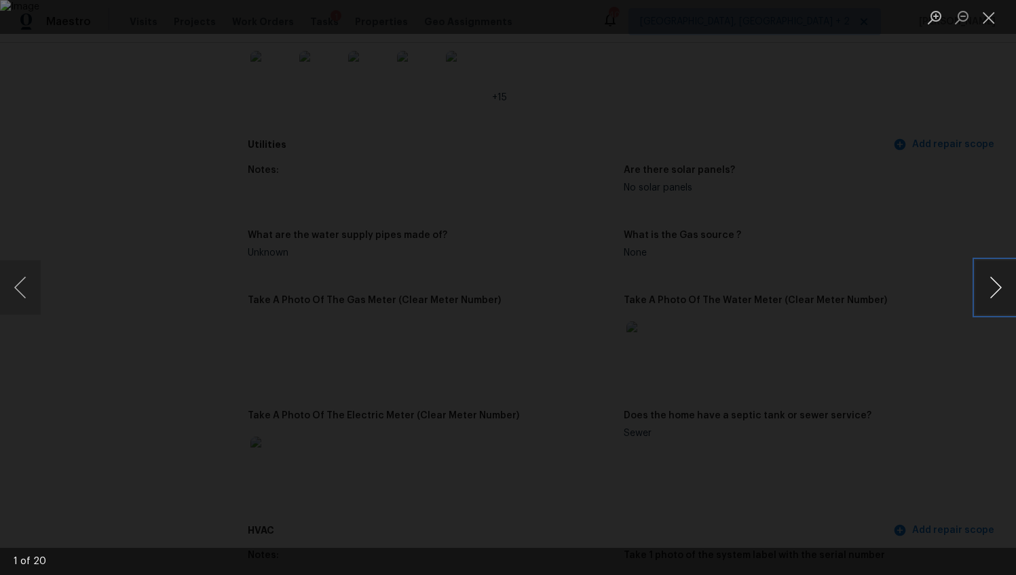
click at [976, 288] on button "Next image" at bounding box center [995, 287] width 41 height 54
click at [984, 297] on button "Next image" at bounding box center [995, 287] width 41 height 54
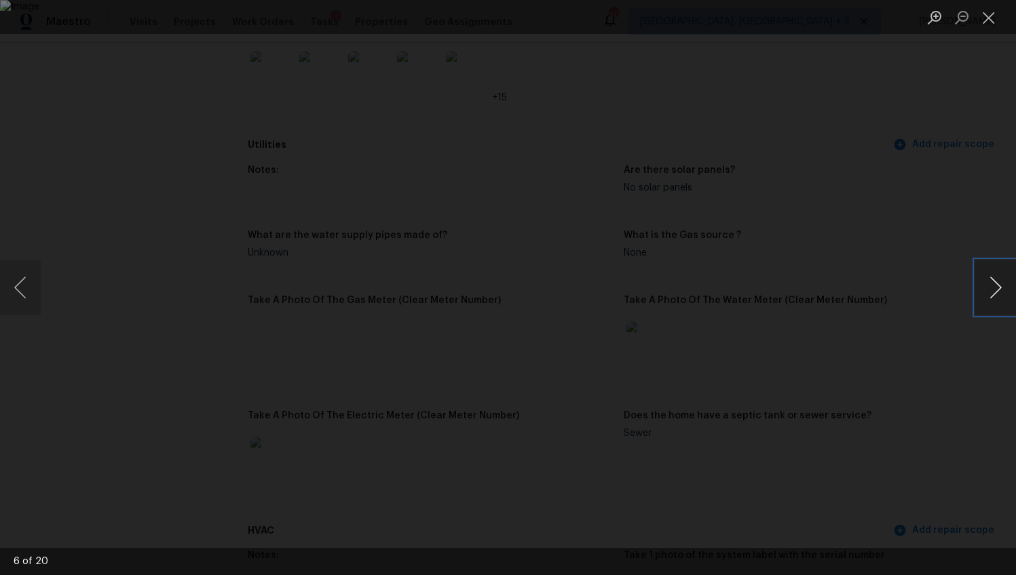
click at [983, 297] on button "Next image" at bounding box center [995, 287] width 41 height 54
click at [992, 289] on button "Next image" at bounding box center [995, 287] width 41 height 54
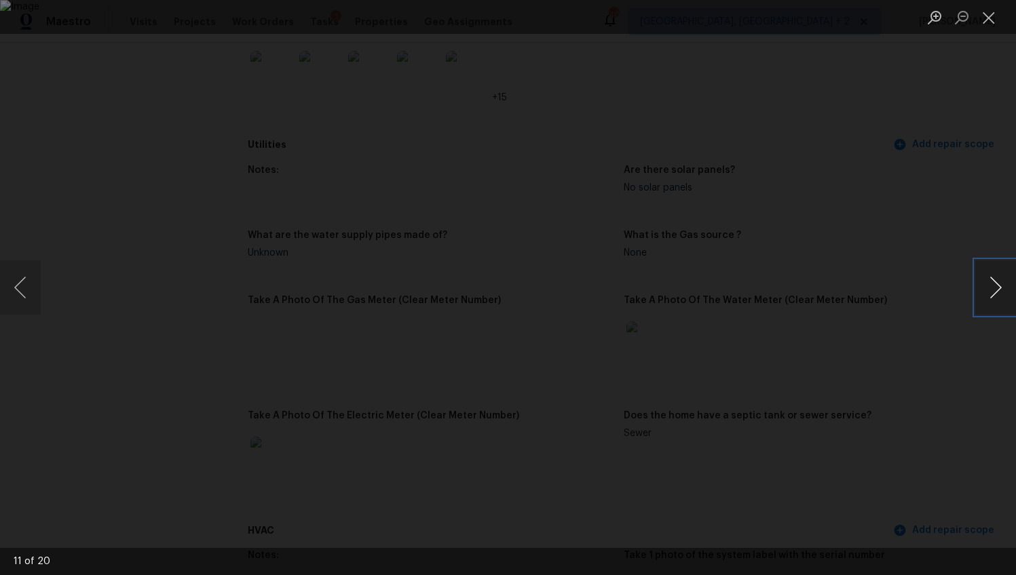
click at [992, 289] on button "Next image" at bounding box center [995, 287] width 41 height 54
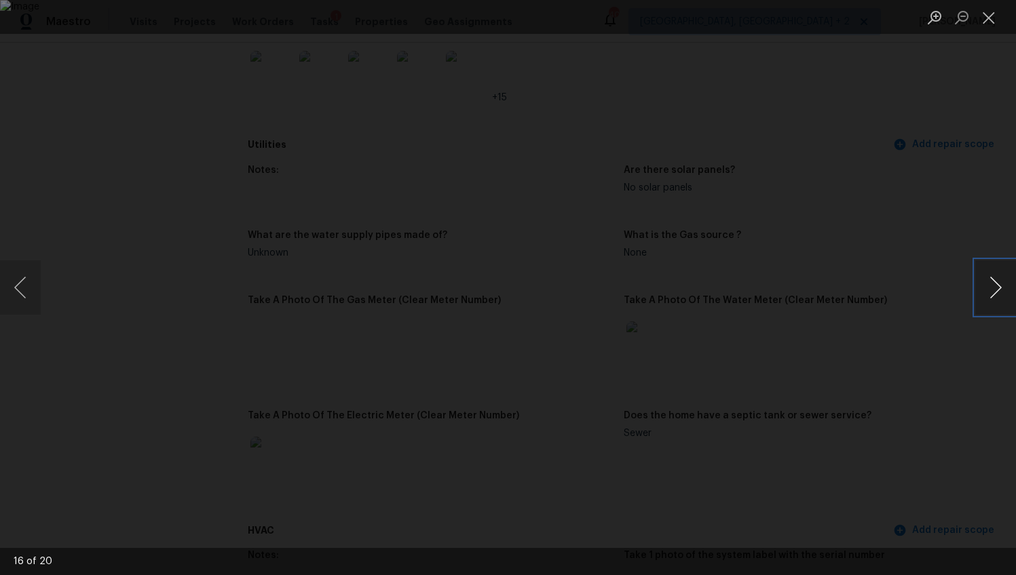
click at [992, 289] on button "Next image" at bounding box center [995, 287] width 41 height 54
click at [39, 290] on button "Previous image" at bounding box center [20, 287] width 41 height 54
click at [969, 363] on div "Lightbox" at bounding box center [508, 287] width 1016 height 575
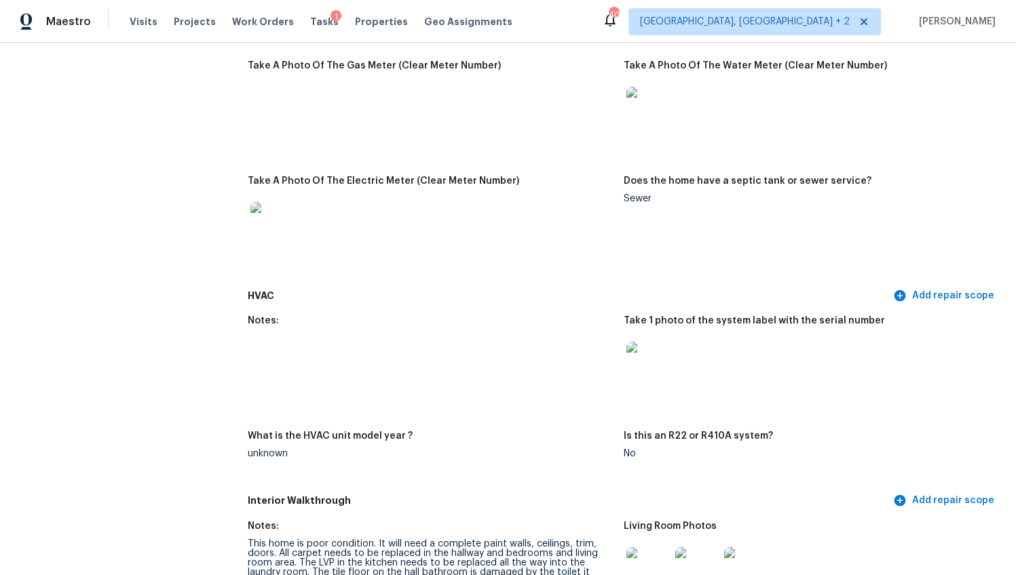
scroll to position [813, 0]
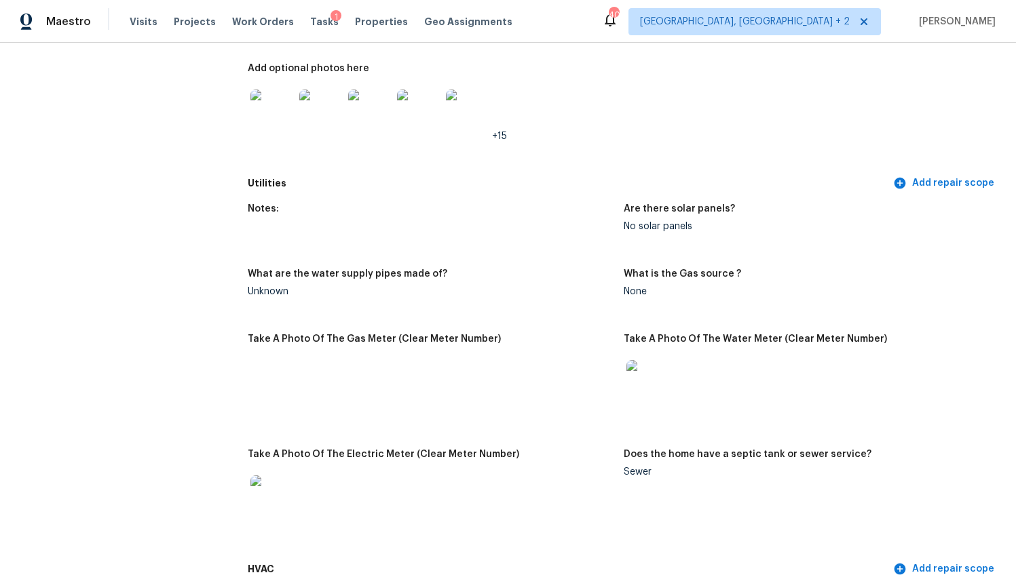
click at [468, 93] on img at bounding box center [467, 111] width 43 height 43
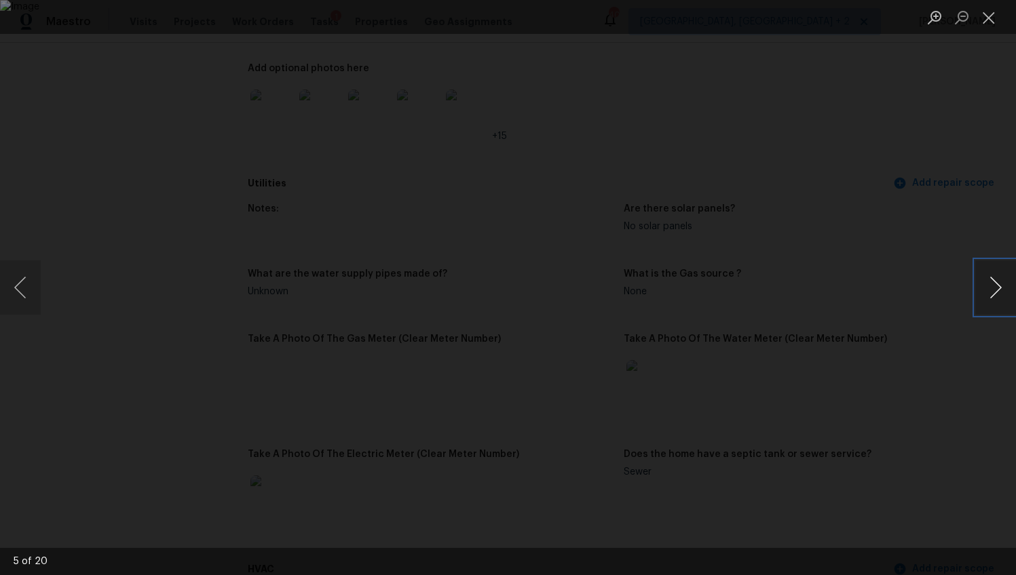
click at [986, 280] on button "Next image" at bounding box center [995, 287] width 41 height 54
click at [986, 281] on button "Next image" at bounding box center [995, 287] width 41 height 54
click at [987, 281] on button "Next image" at bounding box center [995, 287] width 41 height 54
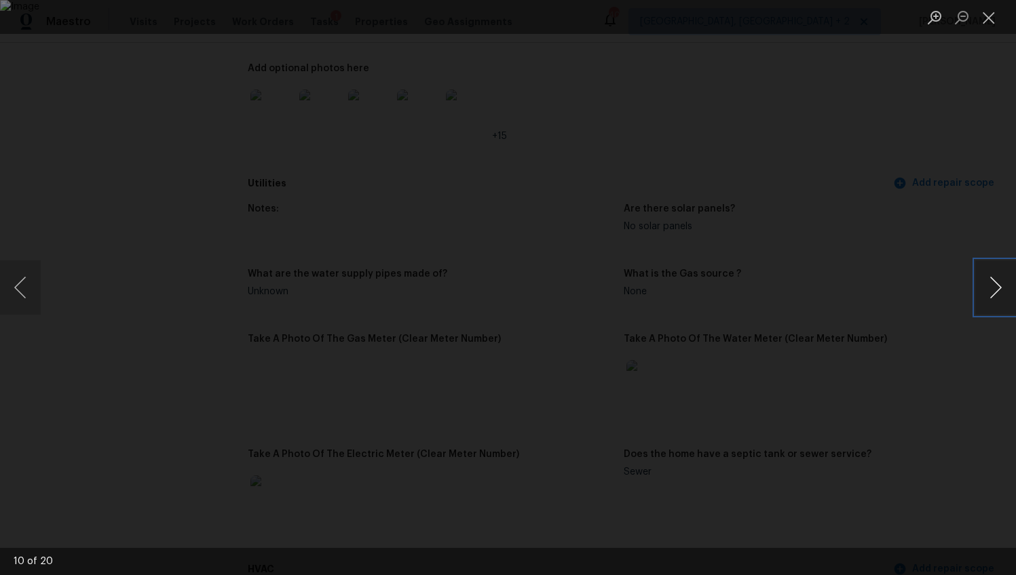
click at [987, 281] on button "Next image" at bounding box center [995, 287] width 41 height 54
click at [994, 277] on button "Next image" at bounding box center [995, 287] width 41 height 54
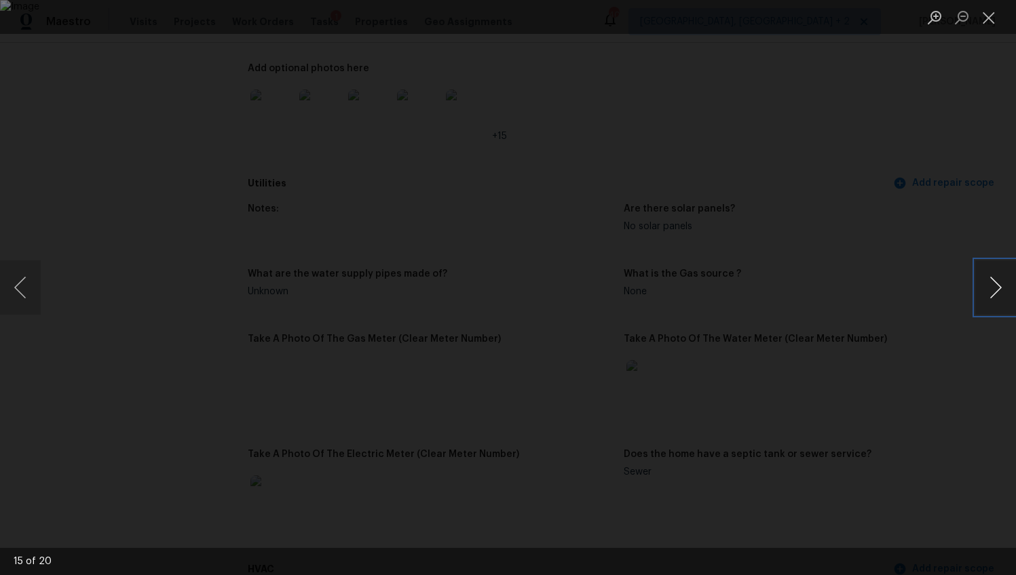
click at [994, 277] on button "Next image" at bounding box center [995, 287] width 41 height 54
click at [924, 190] on div "Lightbox" at bounding box center [508, 287] width 1016 height 575
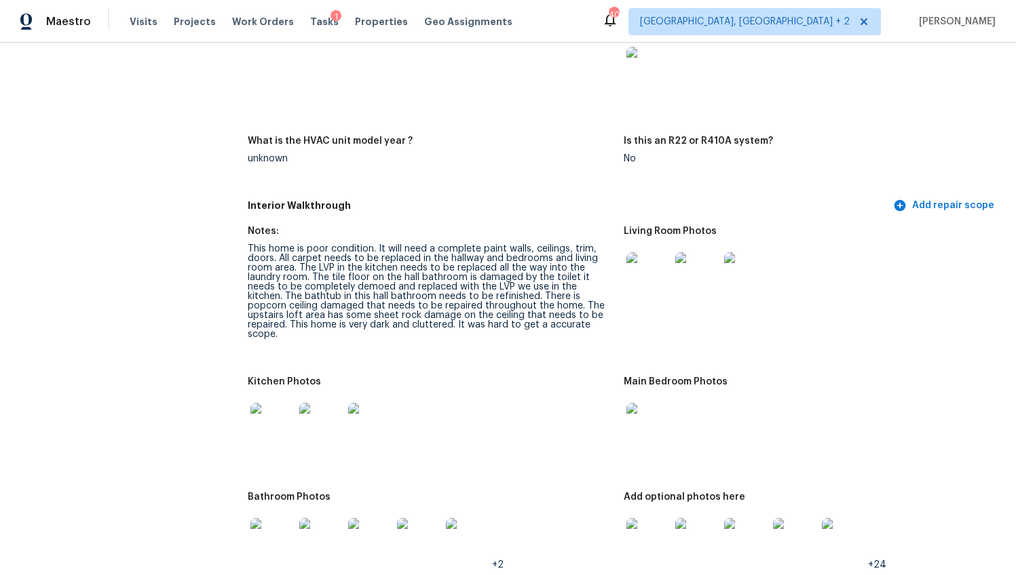
scroll to position [1391, 0]
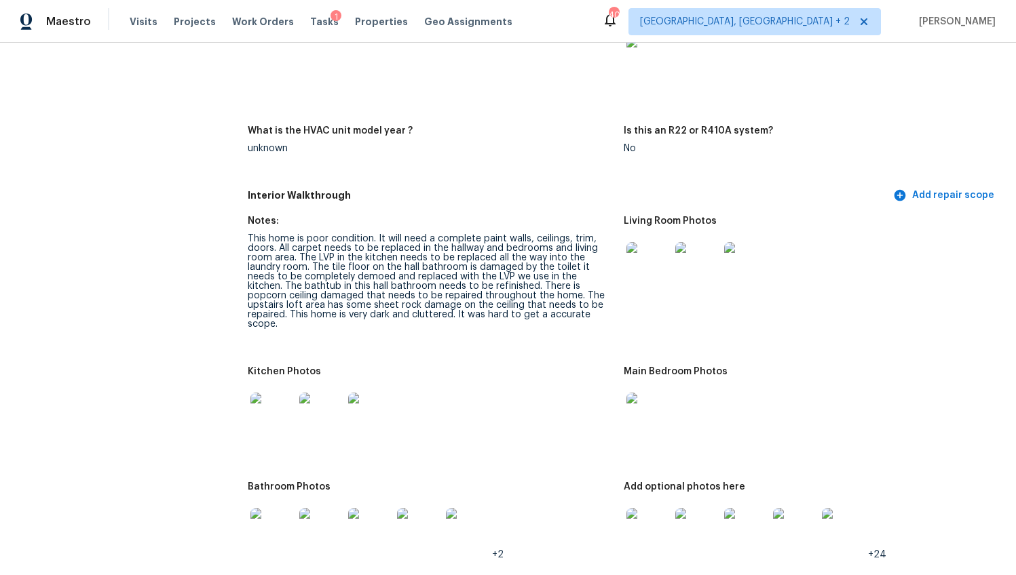
click at [646, 242] on img at bounding box center [647, 263] width 43 height 43
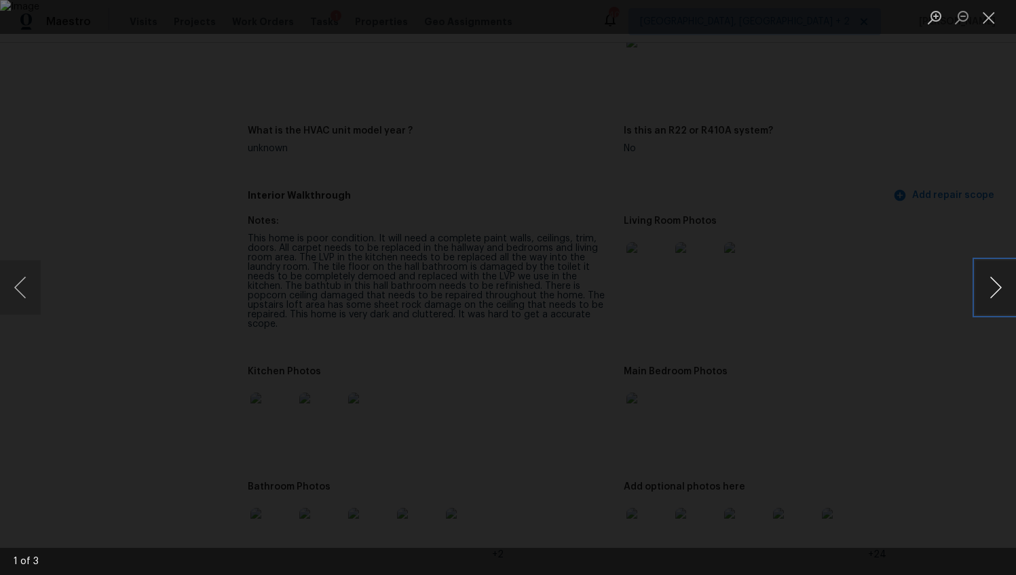
click at [984, 293] on button "Next image" at bounding box center [995, 287] width 41 height 54
click at [986, 295] on button "Next image" at bounding box center [995, 287] width 41 height 54
click at [935, 365] on div "Lightbox" at bounding box center [508, 287] width 1016 height 575
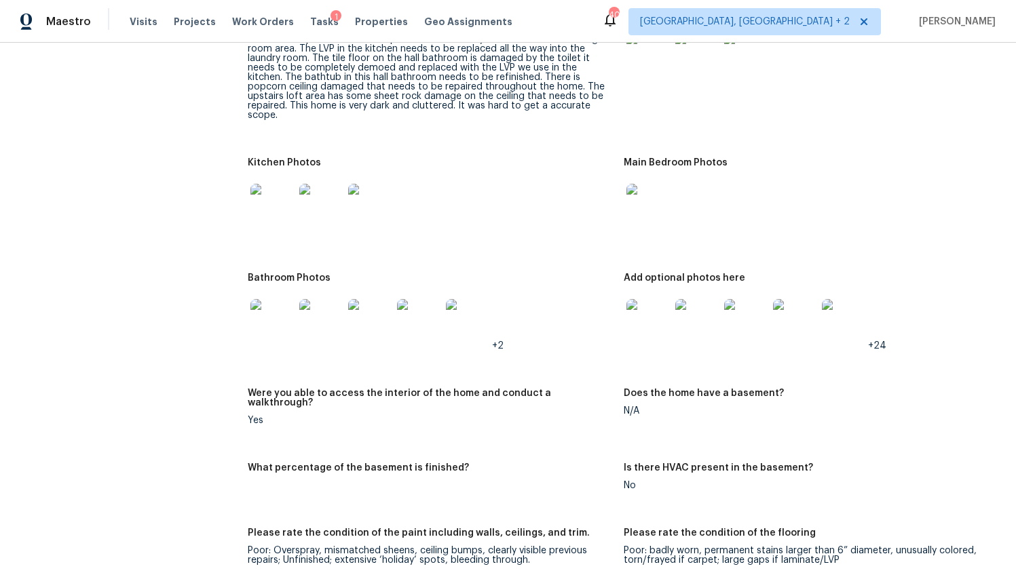
scroll to position [1601, 0]
click at [279, 175] on div at bounding box center [272, 205] width 49 height 60
click at [257, 183] on img at bounding box center [271, 204] width 43 height 43
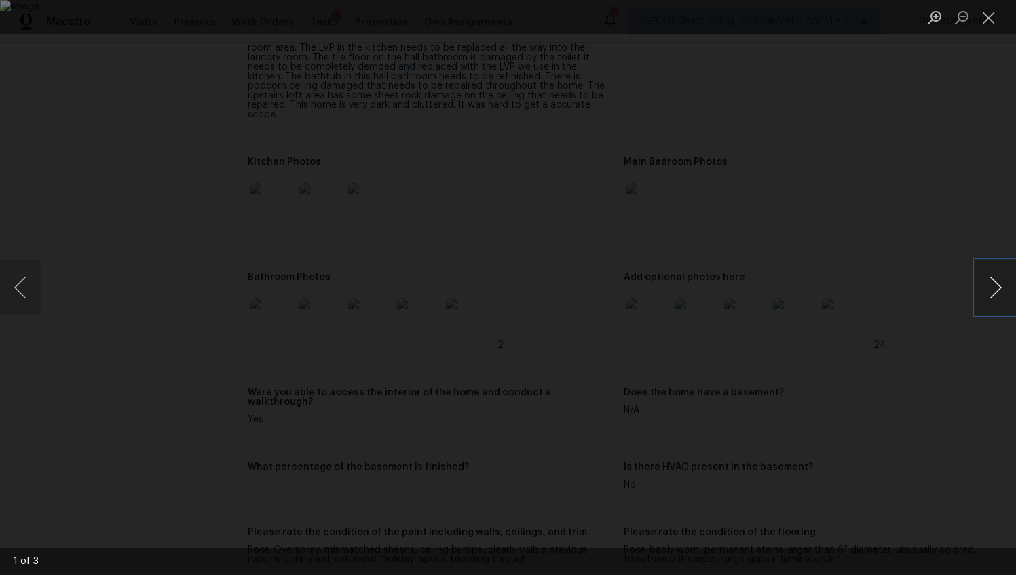
click at [998, 286] on button "Next image" at bounding box center [995, 287] width 41 height 54
click at [969, 316] on div "Lightbox" at bounding box center [508, 287] width 1016 height 575
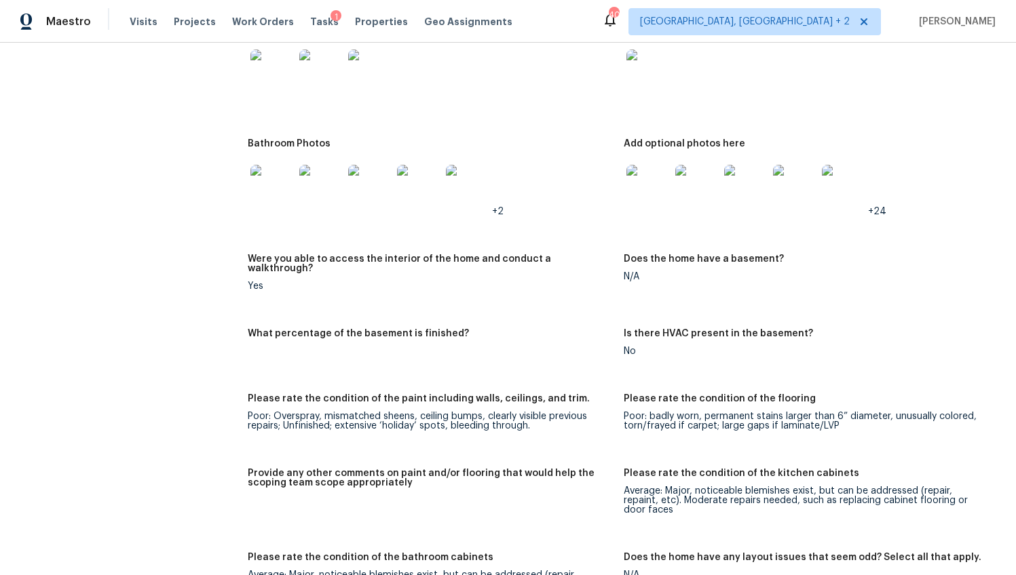
scroll to position [1755, 0]
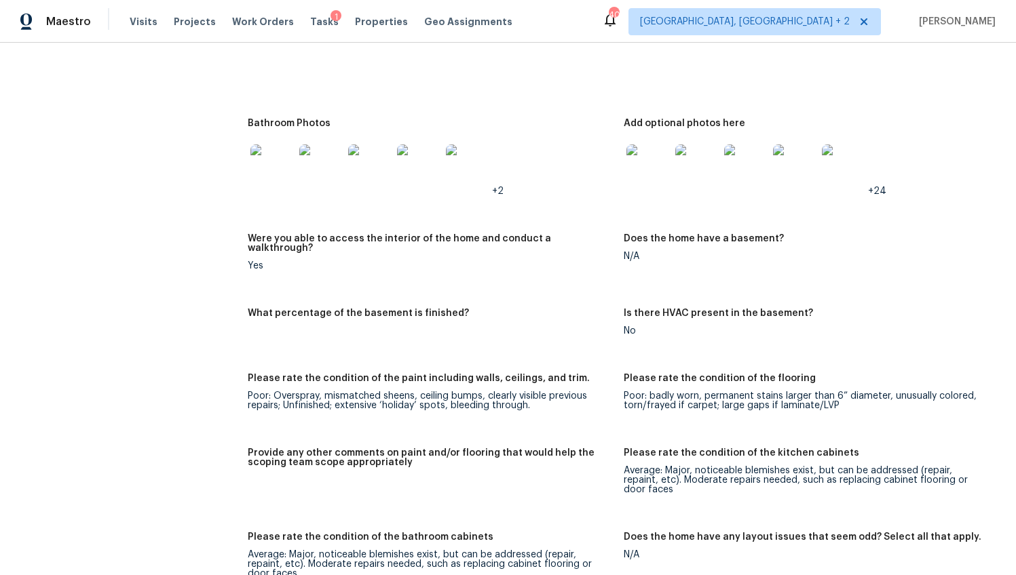
click at [646, 148] on img at bounding box center [647, 165] width 43 height 43
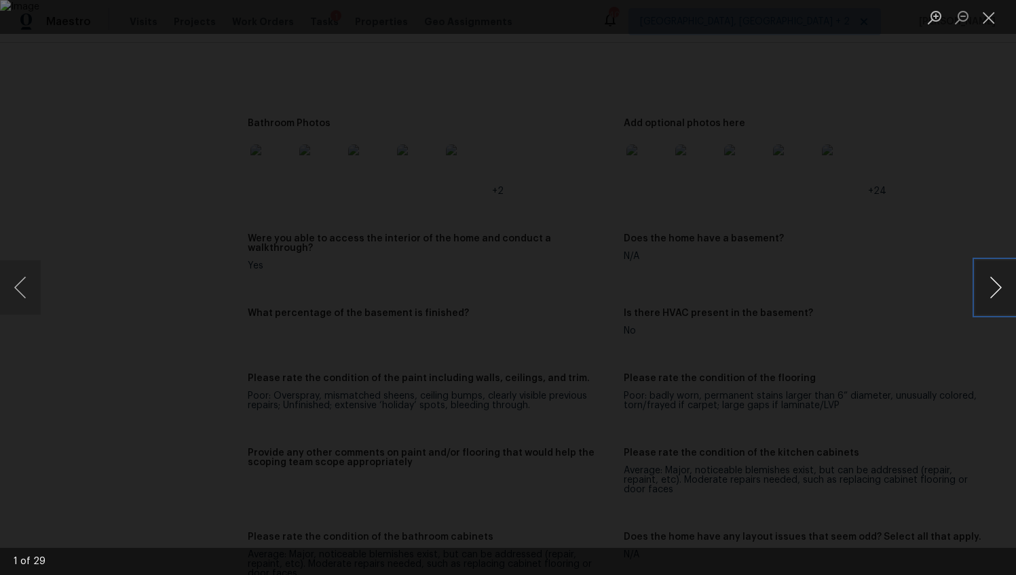
click at [1000, 288] on button "Next image" at bounding box center [995, 287] width 41 height 54
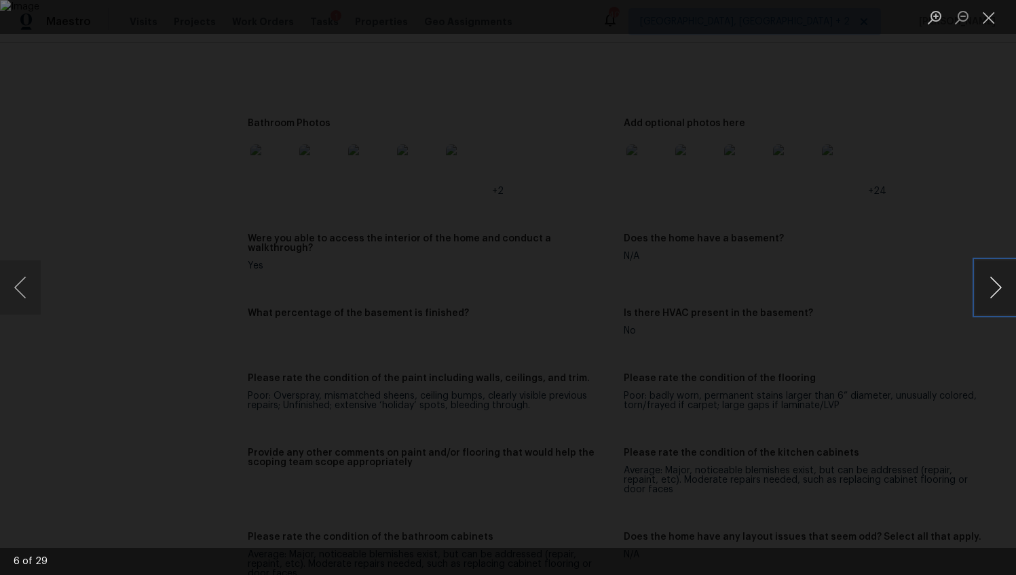
click at [996, 287] on button "Next image" at bounding box center [995, 287] width 41 height 54
click at [1000, 287] on button "Next image" at bounding box center [995, 287] width 41 height 54
click at [1007, 298] on button "Next image" at bounding box center [995, 287] width 41 height 54
click at [1005, 299] on button "Next image" at bounding box center [995, 287] width 41 height 54
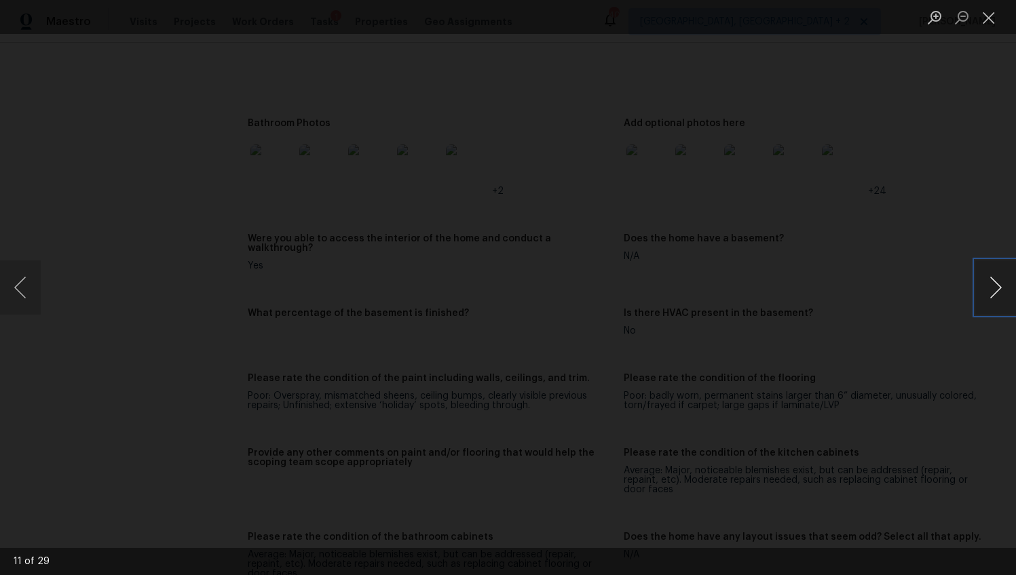
click at [1005, 299] on button "Next image" at bounding box center [995, 287] width 41 height 54
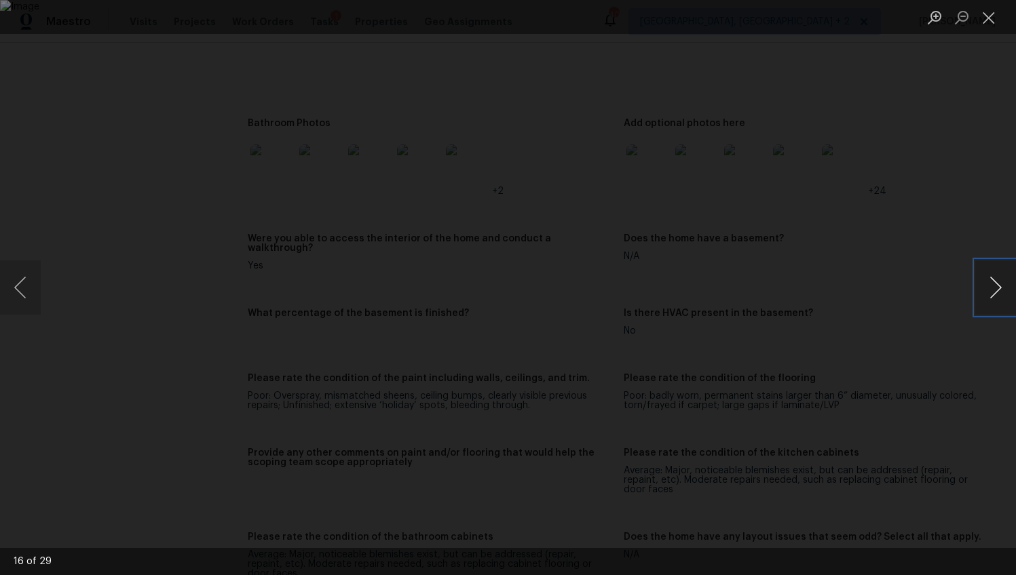
click at [1005, 299] on button "Next image" at bounding box center [995, 287] width 41 height 54
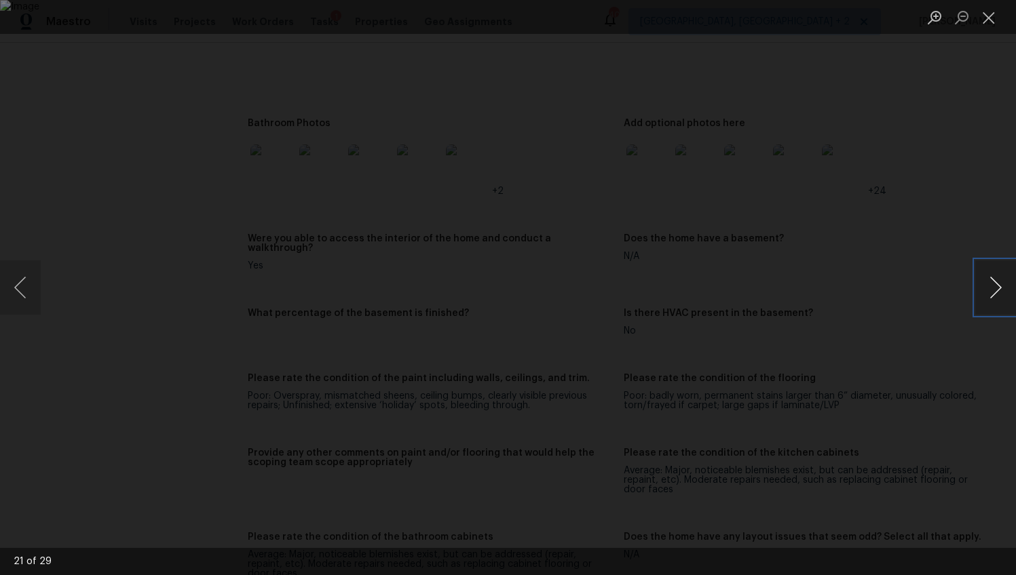
click at [1005, 299] on button "Next image" at bounding box center [995, 287] width 41 height 54
click at [1000, 305] on button "Next image" at bounding box center [995, 287] width 41 height 54
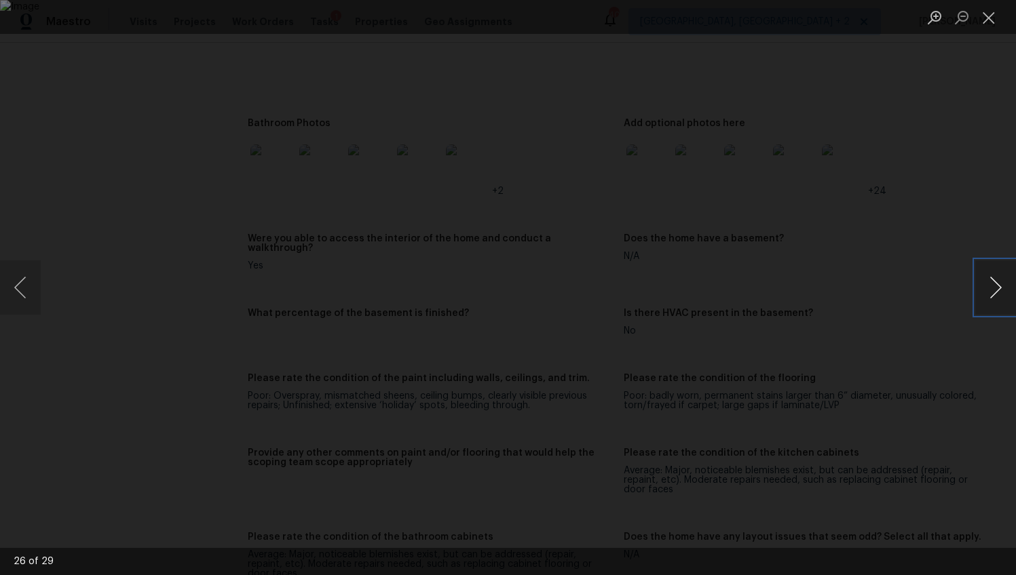
click at [1000, 305] on button "Next image" at bounding box center [995, 287] width 41 height 54
click at [939, 374] on div "Lightbox" at bounding box center [508, 287] width 1016 height 575
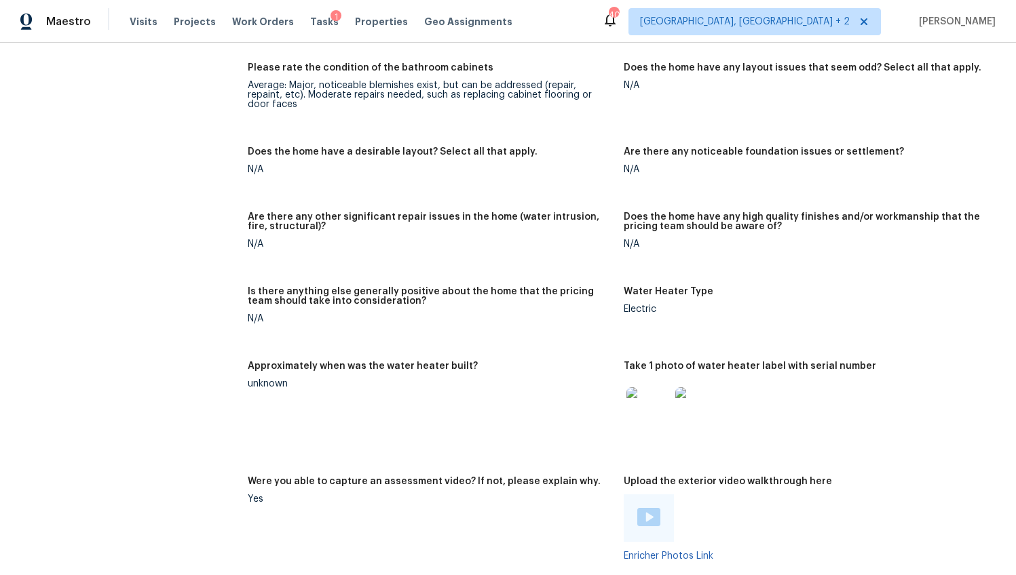
scroll to position [2451, 0]
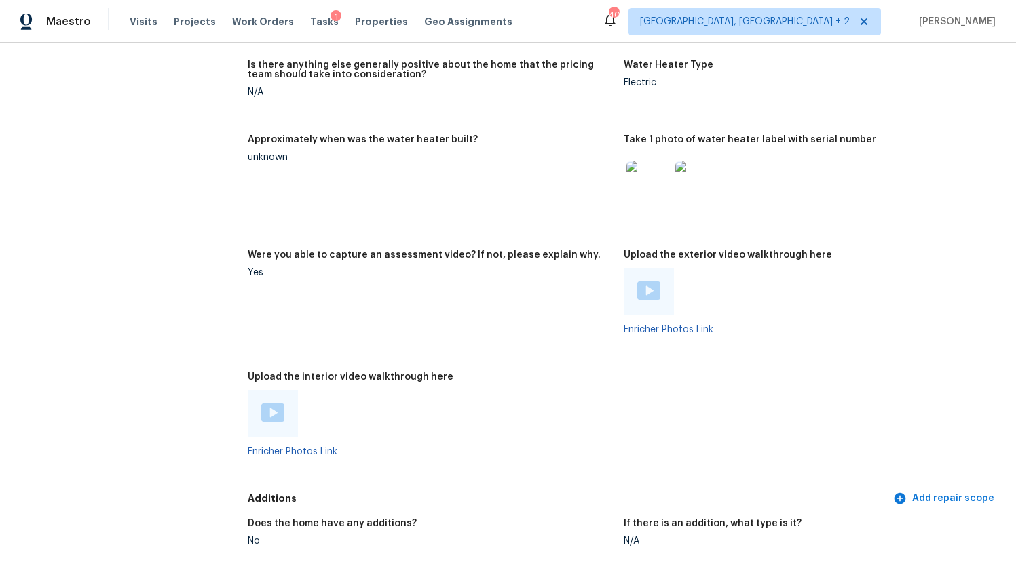
click at [640, 282] on img at bounding box center [648, 291] width 23 height 18
click at [257, 390] on div at bounding box center [273, 413] width 50 height 47
click at [267, 404] on img at bounding box center [272, 413] width 23 height 18
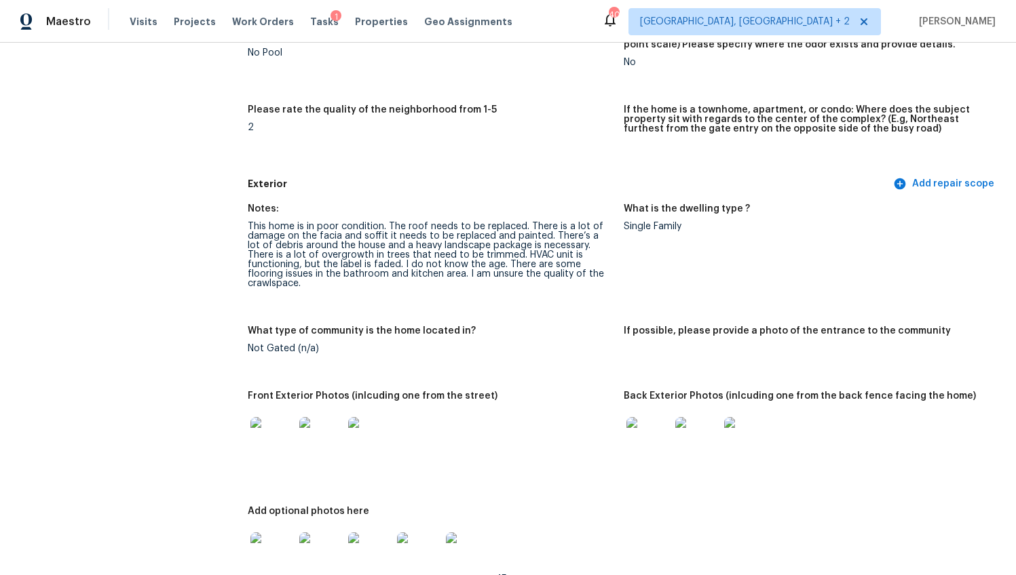
scroll to position [0, 0]
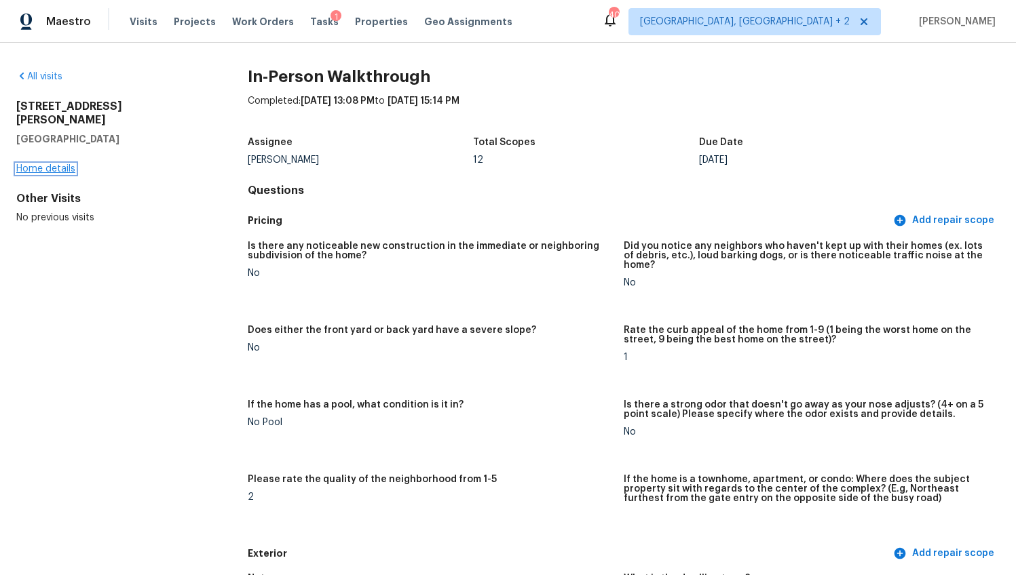
click at [62, 164] on link "Home details" at bounding box center [45, 168] width 59 height 9
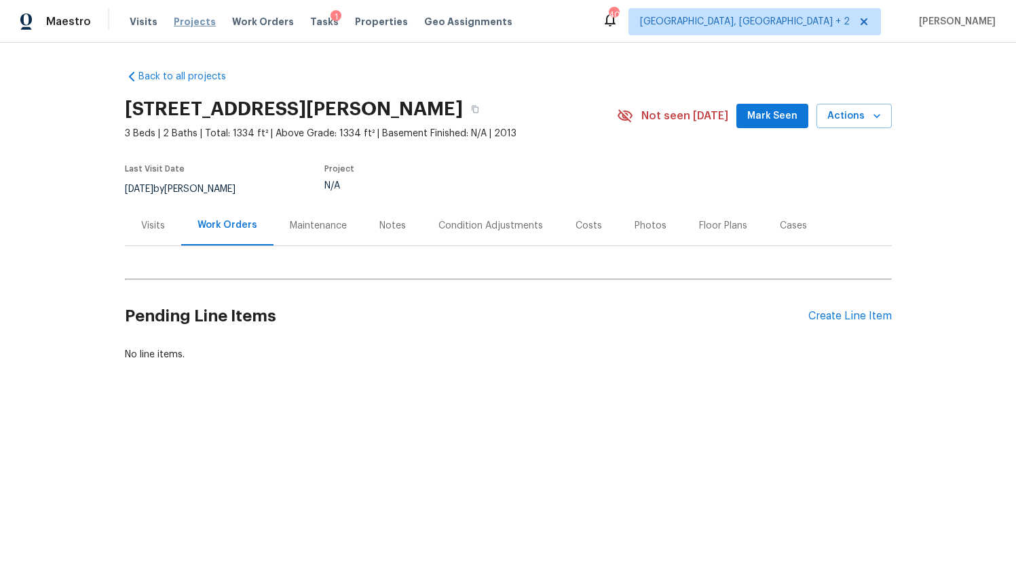
click at [193, 28] on span "Projects" at bounding box center [195, 22] width 42 height 14
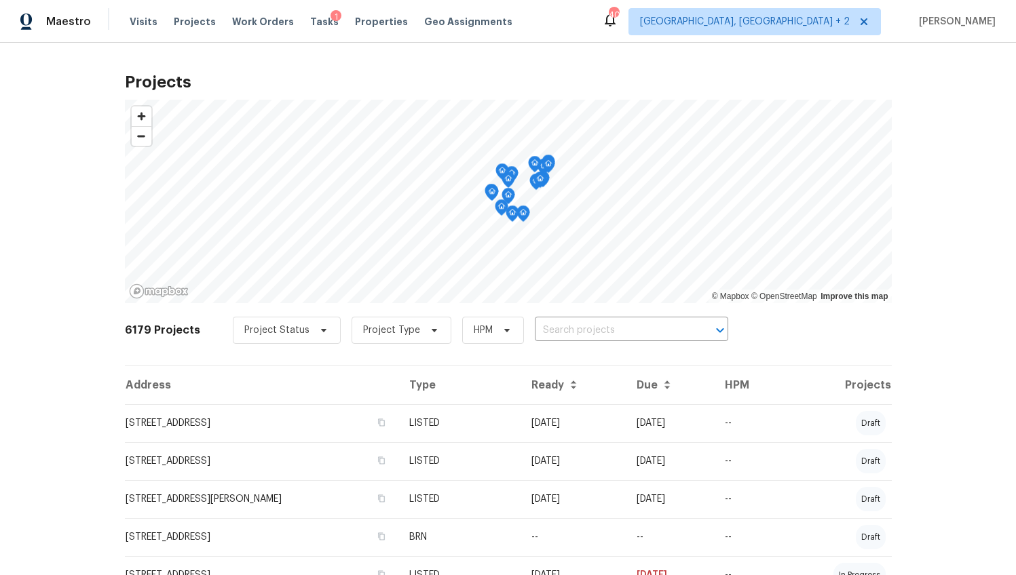
click at [144, 20] on span "Visits" at bounding box center [144, 22] width 28 height 14
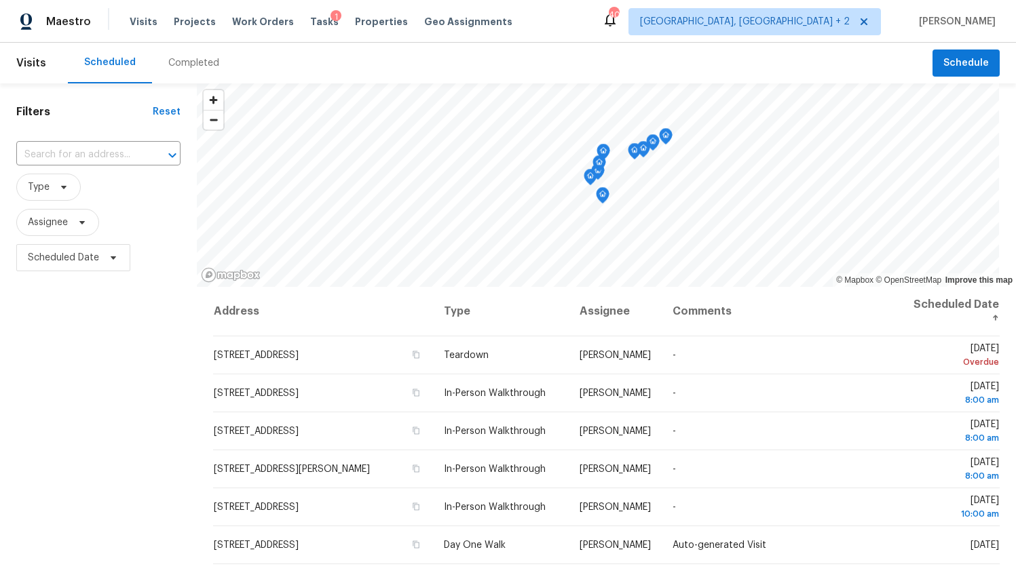
click at [187, 58] on div "Completed" at bounding box center [193, 63] width 51 height 14
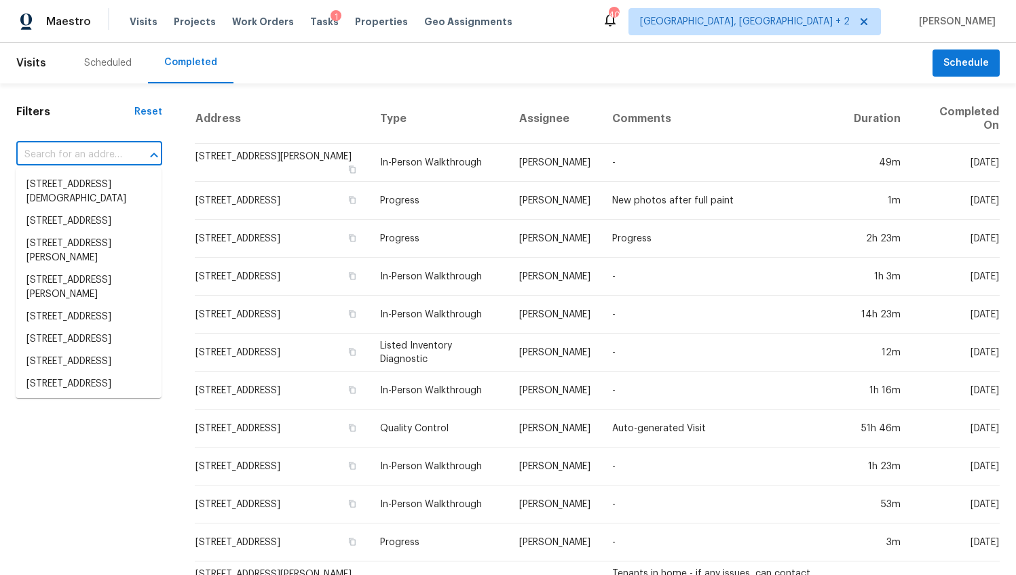
click at [107, 149] on input "text" at bounding box center [70, 154] width 108 height 21
paste input "604 Tayser Ct, Lexington, SC 29072"
type input "604 Tayser Ct, Lexington, SC 29072"
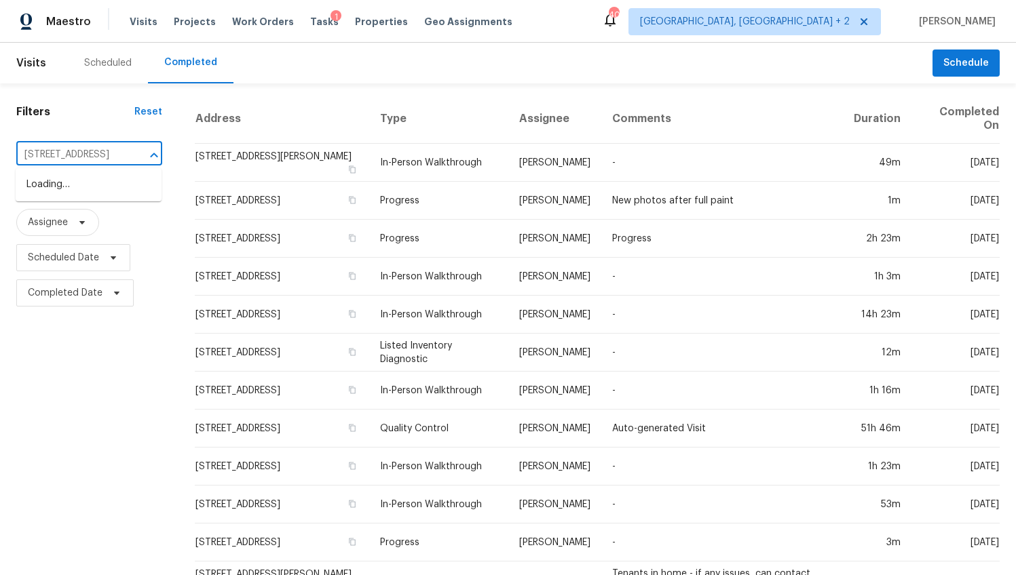
scroll to position [0, 59]
click at [100, 191] on li "604 Tayser Ct, Lexington, SC 29072" at bounding box center [89, 185] width 146 height 22
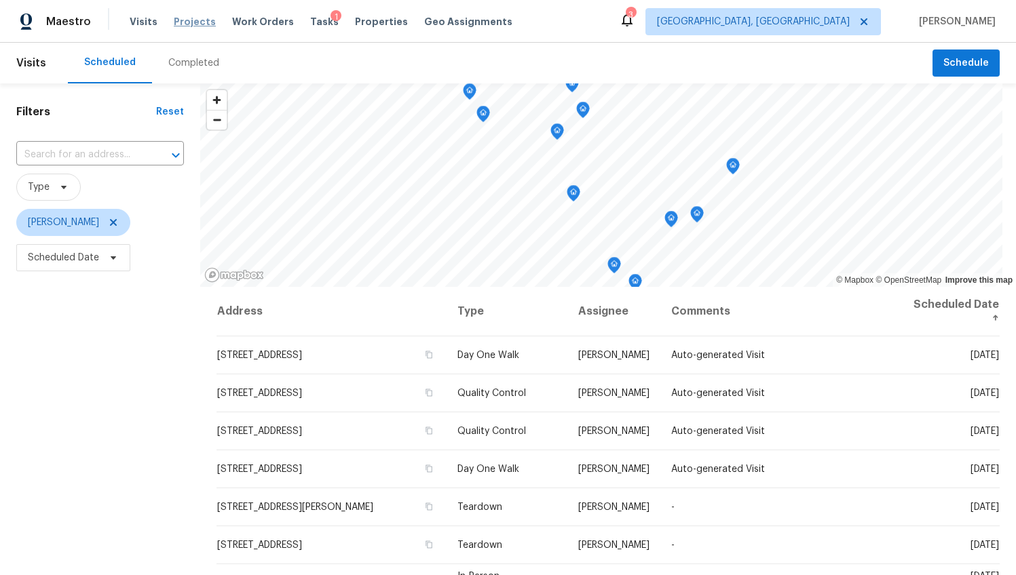
click at [187, 19] on span "Projects" at bounding box center [195, 22] width 42 height 14
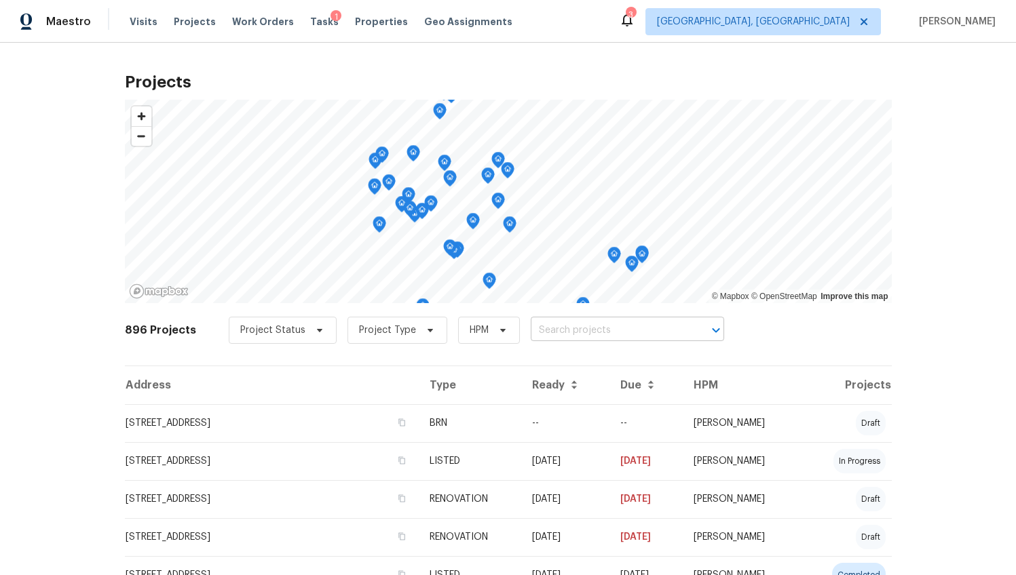
click at [596, 326] on input "text" at bounding box center [607, 330] width 155 height 21
type input "112 jasmine"
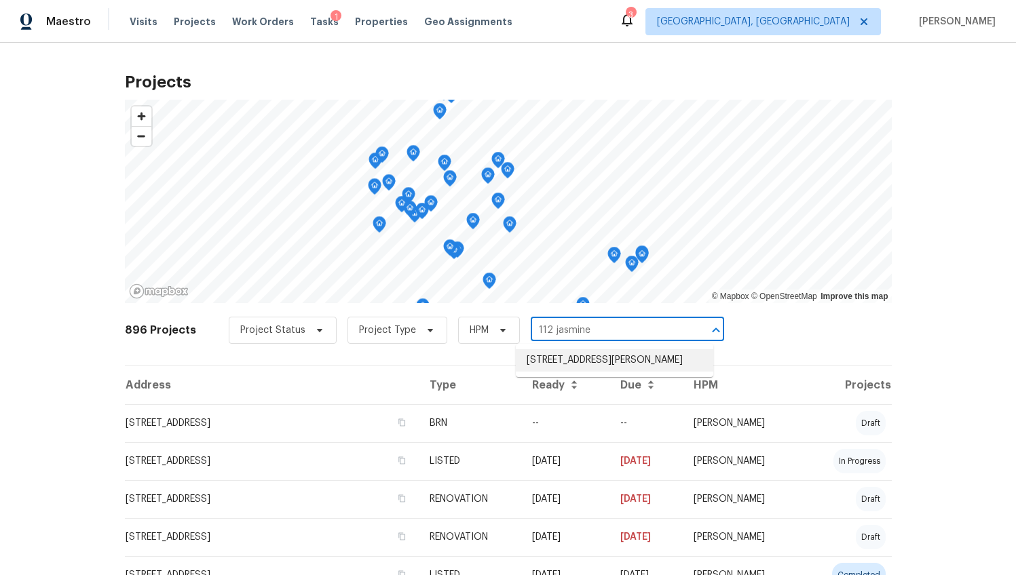
click at [584, 358] on li "[STREET_ADDRESS][PERSON_NAME]" at bounding box center [614, 360] width 197 height 22
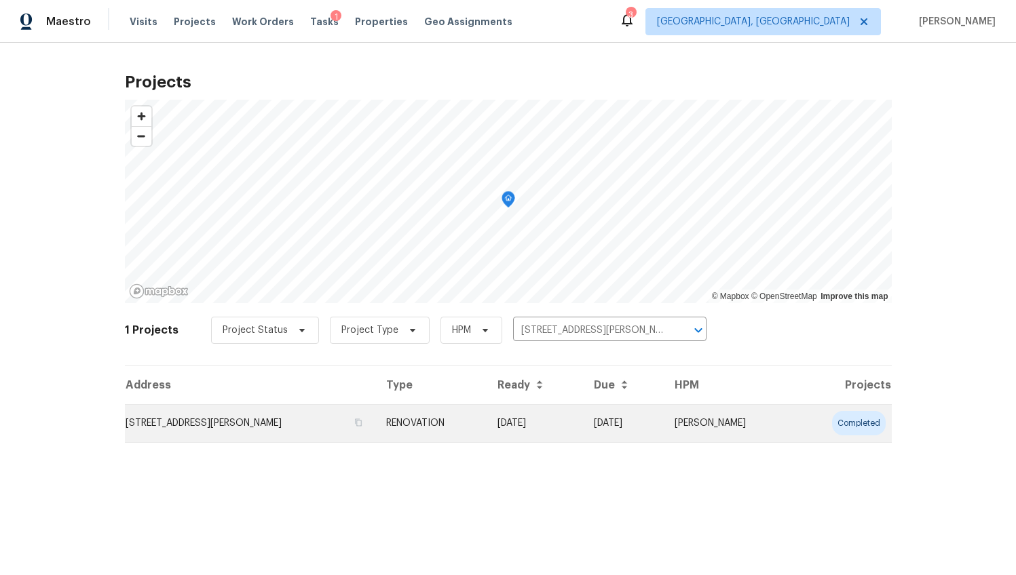
click at [237, 424] on td "112 Jasmine Ln, Goose Creek, SC 29445" at bounding box center [250, 423] width 250 height 38
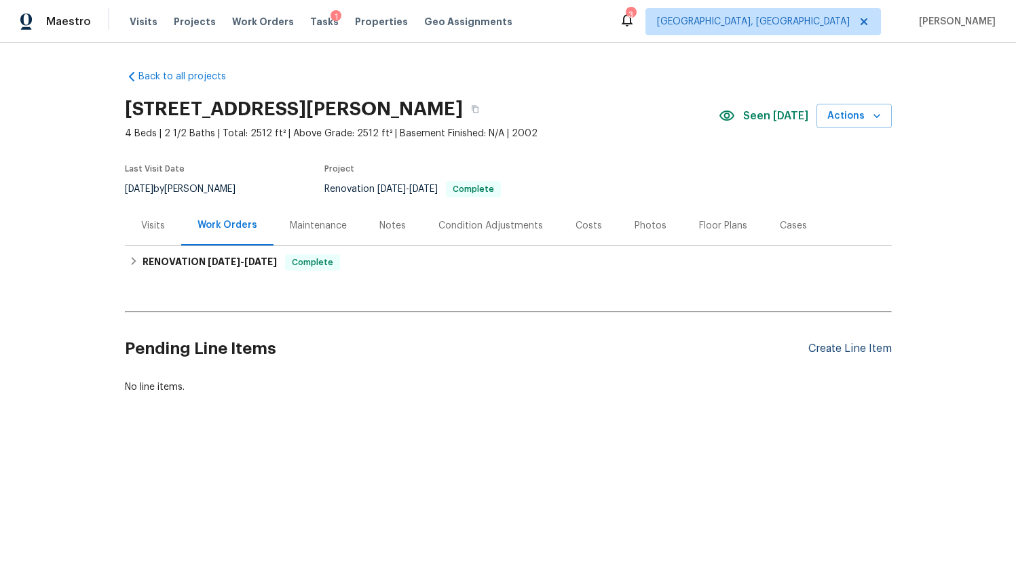
click at [870, 349] on div "Create Line Item" at bounding box center [849, 349] width 83 height 13
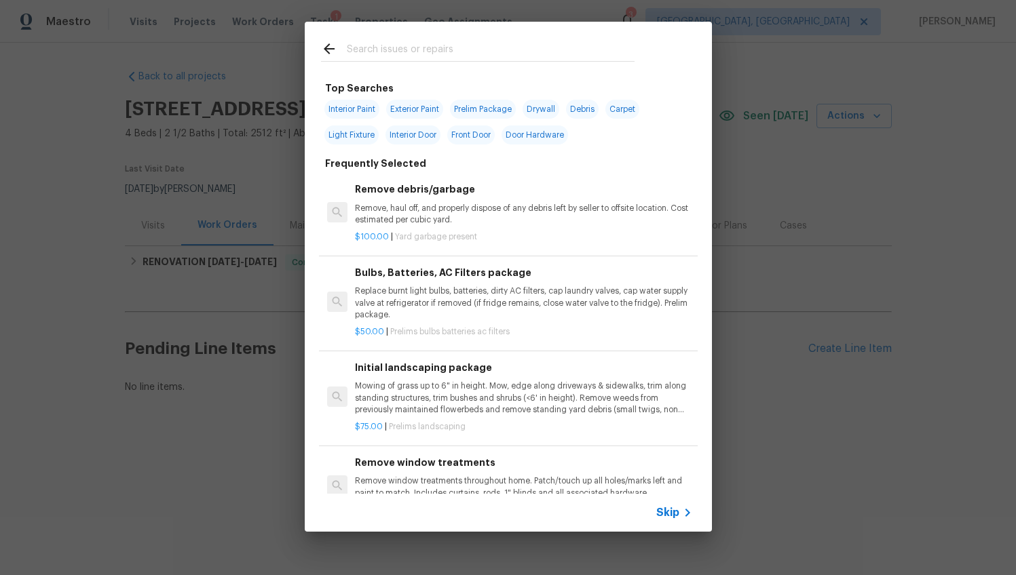
click at [351, 45] on input "text" at bounding box center [491, 51] width 288 height 20
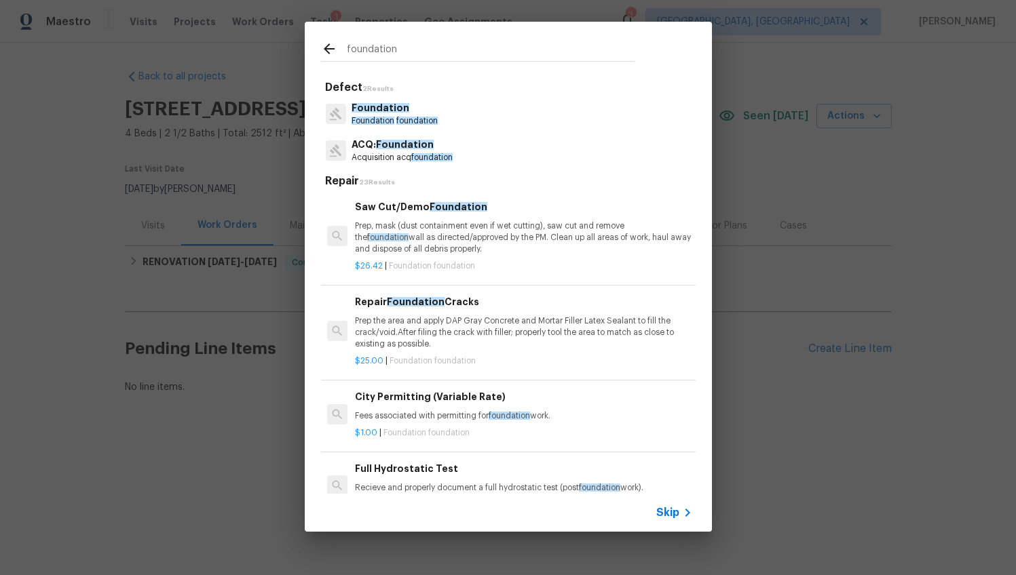
type input "foundation"
click at [418, 153] on span "foundation" at bounding box center [431, 157] width 41 height 8
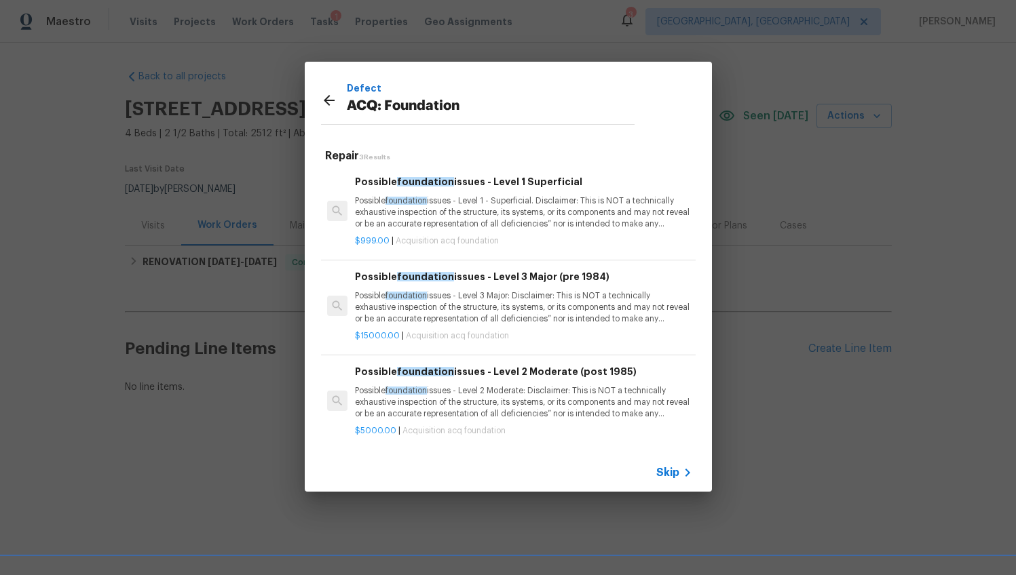
click at [452, 377] on div "Possible foundation issues - Level 2 Moderate (post 1985) Possible foundation i…" at bounding box center [523, 392] width 336 height 56
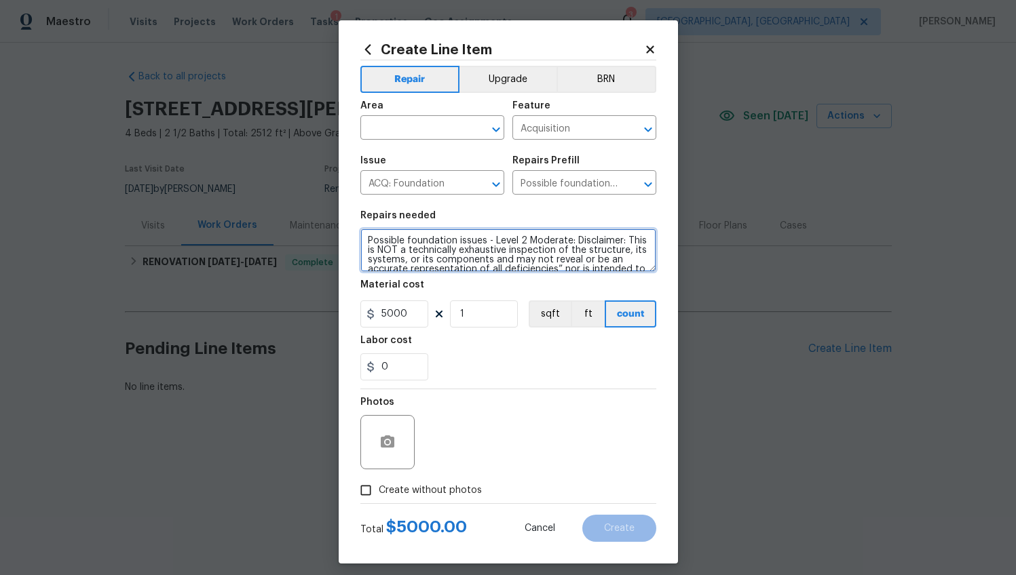
click at [429, 252] on textarea "Possible foundation issues - Level 2 Moderate: Disclaimer: This is NOT a techni…" at bounding box center [508, 250] width 296 height 43
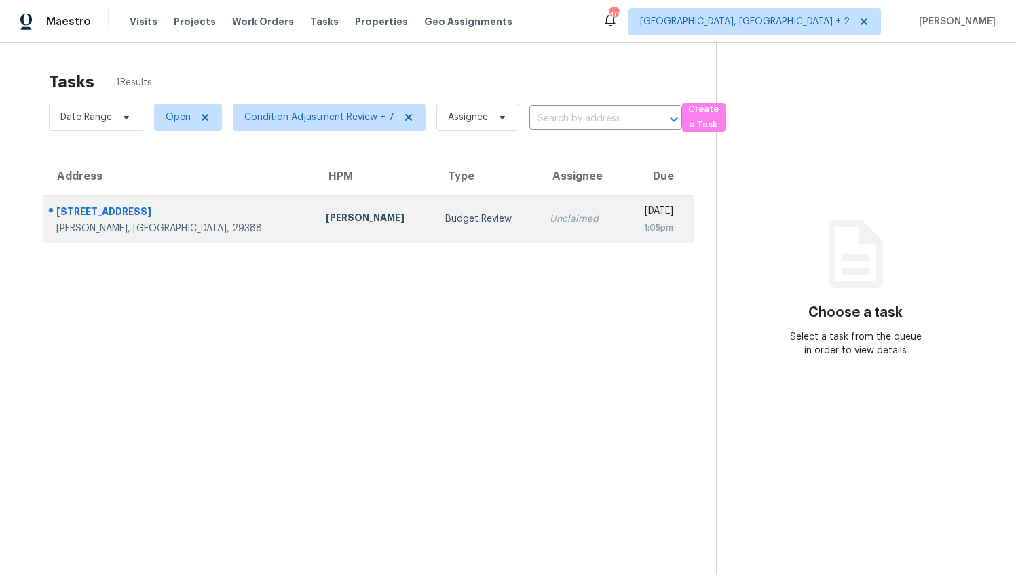
click at [191, 213] on td "[STREET_ADDRESS][PERSON_NAME]" at bounding box center [178, 218] width 271 height 47
